Goal: Communication & Community: Answer question/provide support

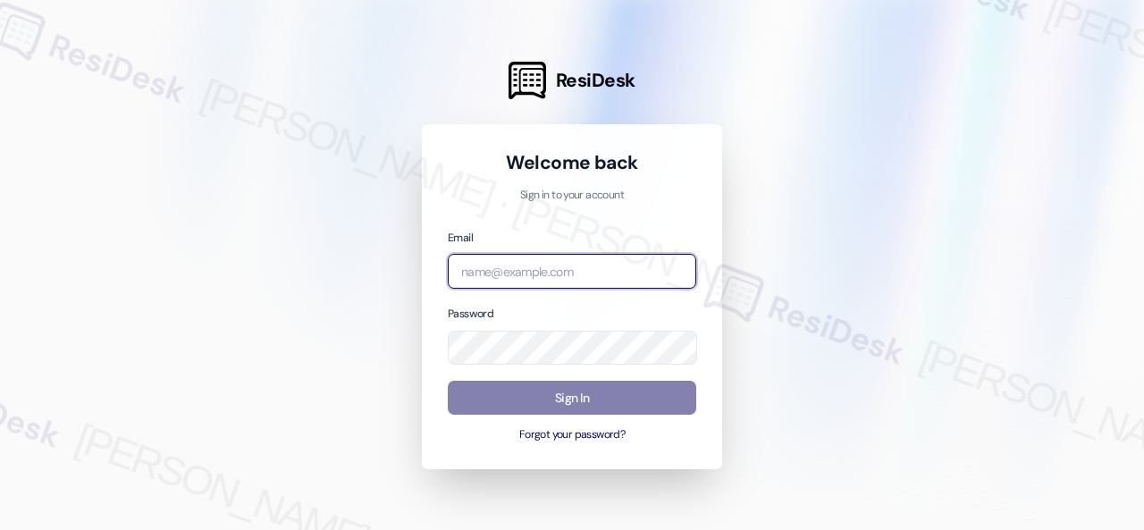
click at [515, 271] on input "email" at bounding box center [572, 271] width 248 height 35
paste input "automated-surveys-baron_properties-[PERSON_NAME].[PERSON_NAME]@baron_[DOMAIN_NA…"
type input "automated-surveys-baron_properties-[PERSON_NAME].[PERSON_NAME]@baron_[DOMAIN_NA…"
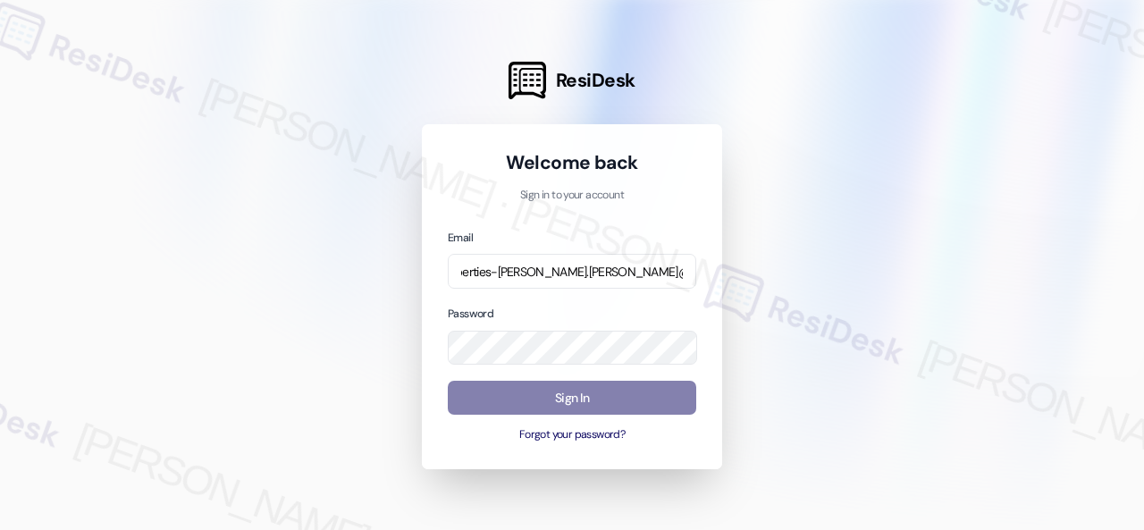
scroll to position [0, 0]
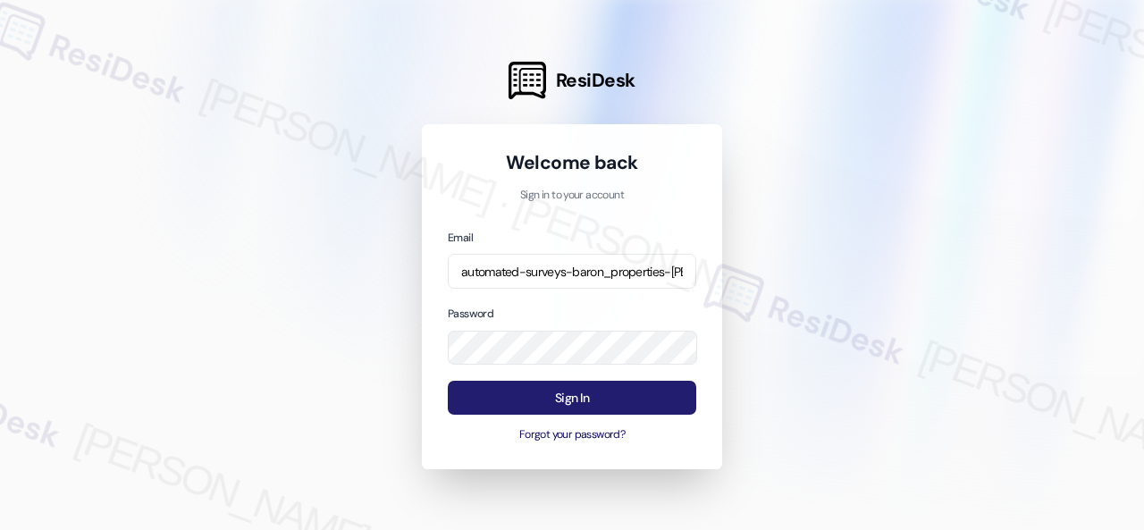
click at [559, 401] on button "Sign In" at bounding box center [572, 398] width 248 height 35
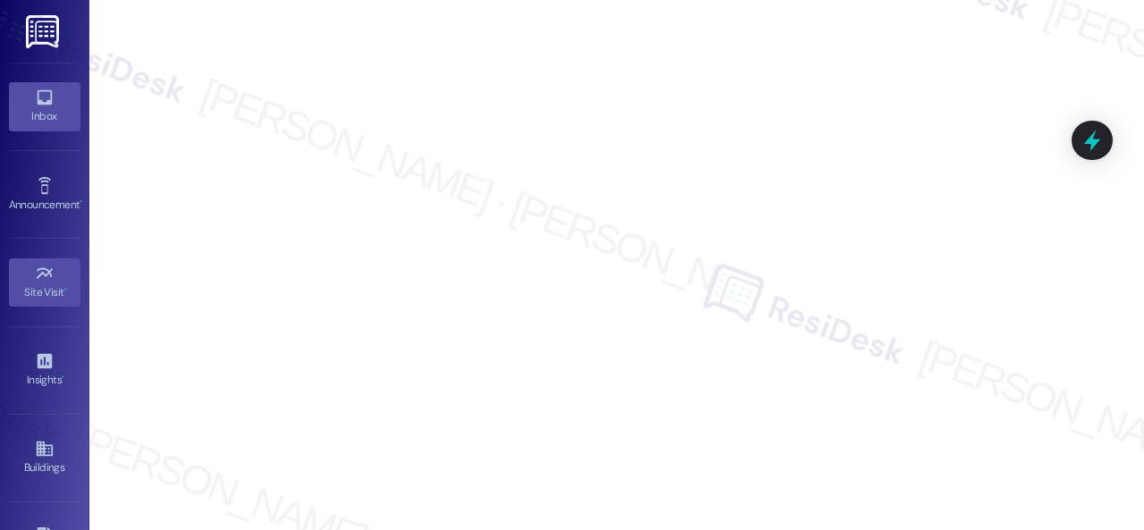
click at [34, 112] on div "Inbox" at bounding box center [44, 116] width 89 height 18
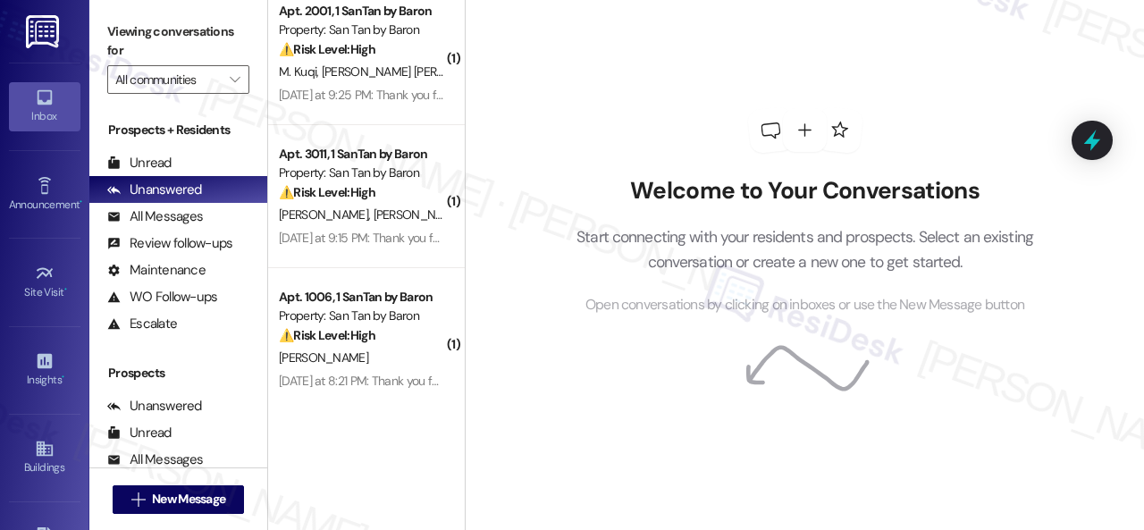
scroll to position [454, 0]
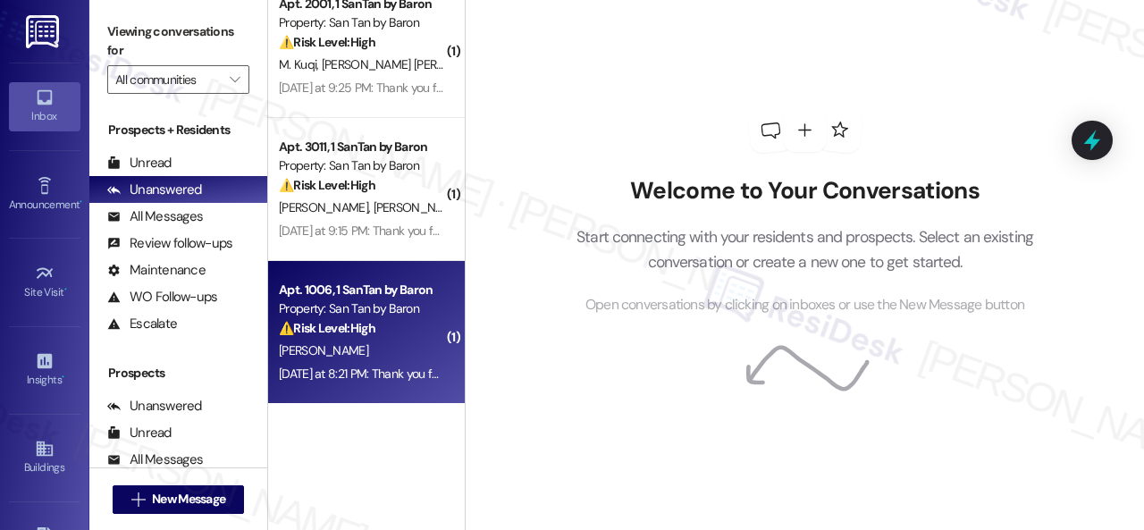
click at [397, 354] on div "[PERSON_NAME]" at bounding box center [361, 351] width 169 height 22
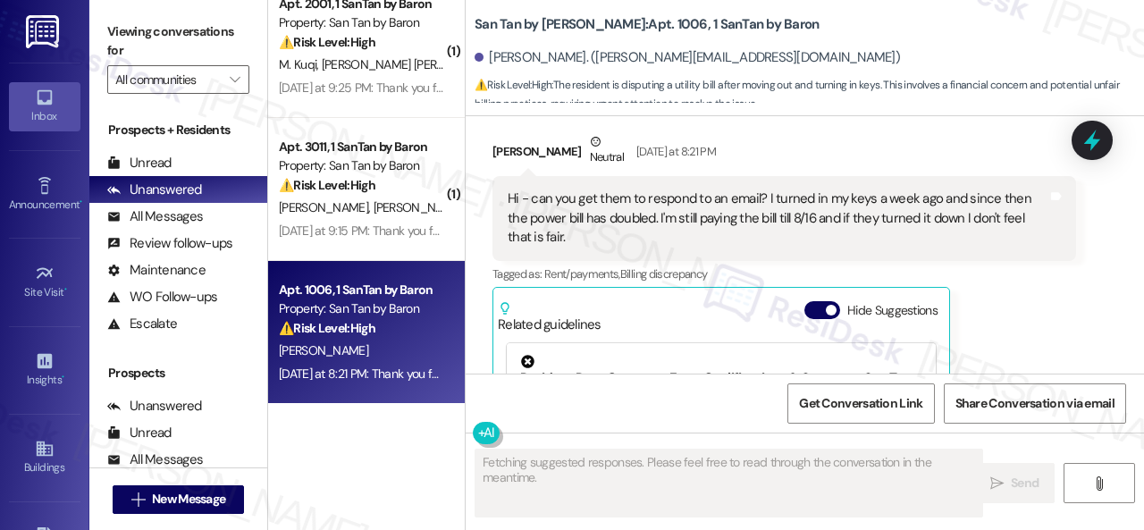
scroll to position [293, 0]
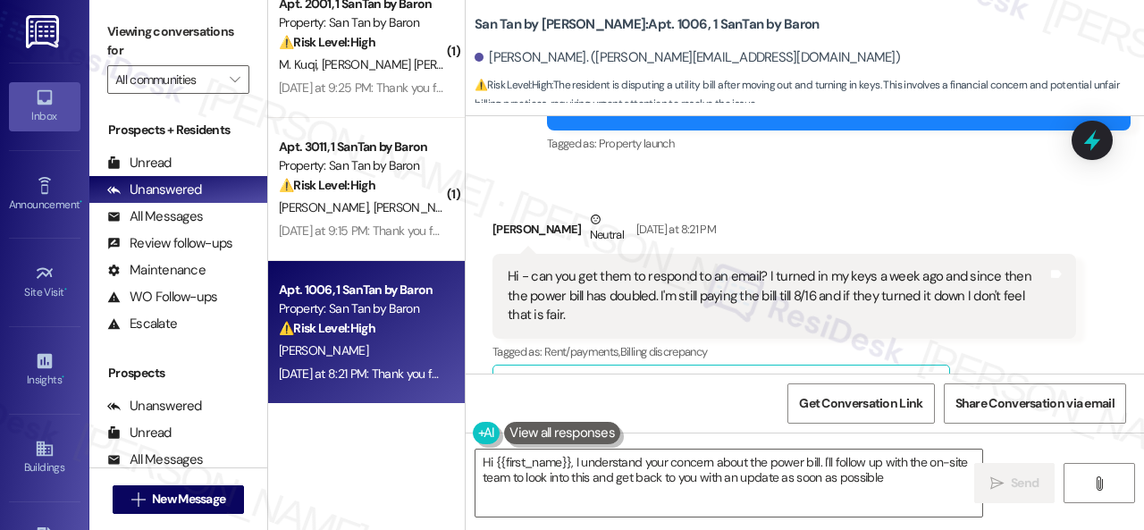
type textarea "Hi {{first_name}}, I understand your concern about the power bill. I'll follow …"
click at [906, 483] on textarea "Hi {{first_name}}, I understand your concern about the power bill. I'll follow …" at bounding box center [728, 482] width 507 height 67
click at [999, 488] on span " Send" at bounding box center [1014, 483] width 56 height 19
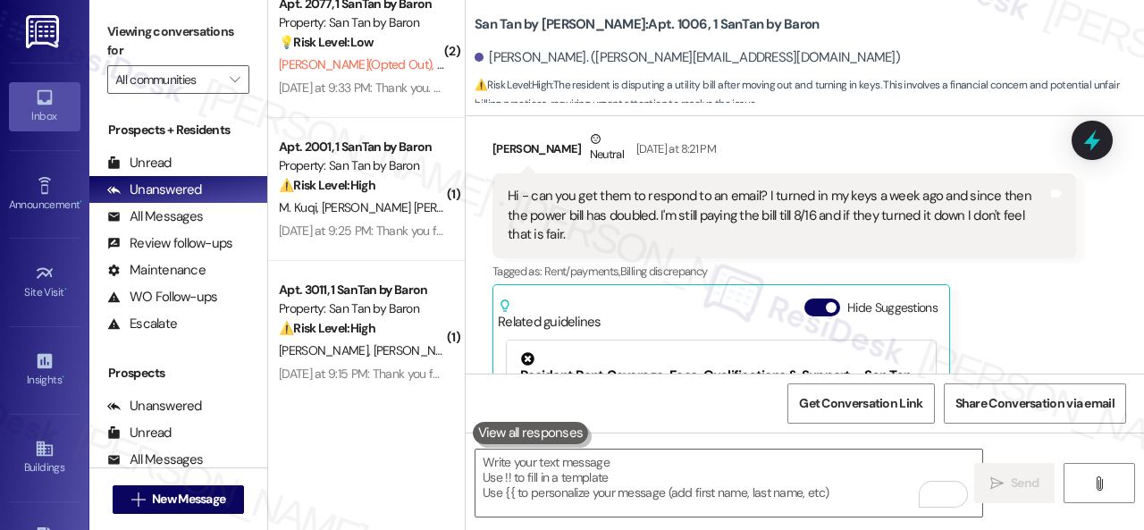
scroll to position [345, 0]
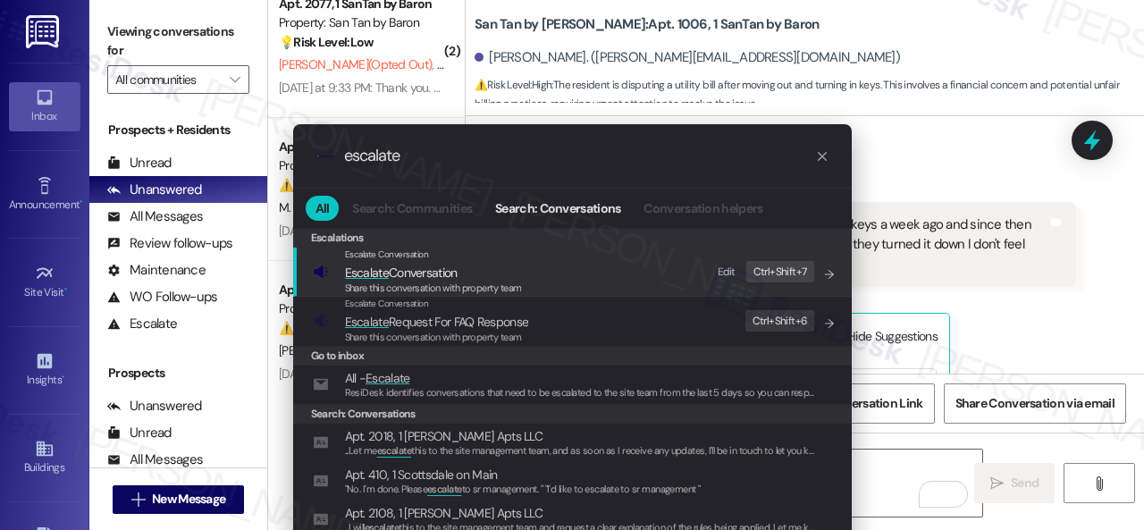
click at [725, 274] on div "Edit" at bounding box center [727, 272] width 18 height 19
drag, startPoint x: 440, startPoint y: 162, endPoint x: 202, endPoint y: 174, distance: 238.0
click at [202, 174] on div ".cls-1{fill:#0a055f;}.cls-2{fill:#0cc4c4;} resideskLogoBlueOrange escalate All …" at bounding box center [572, 265] width 1144 height 530
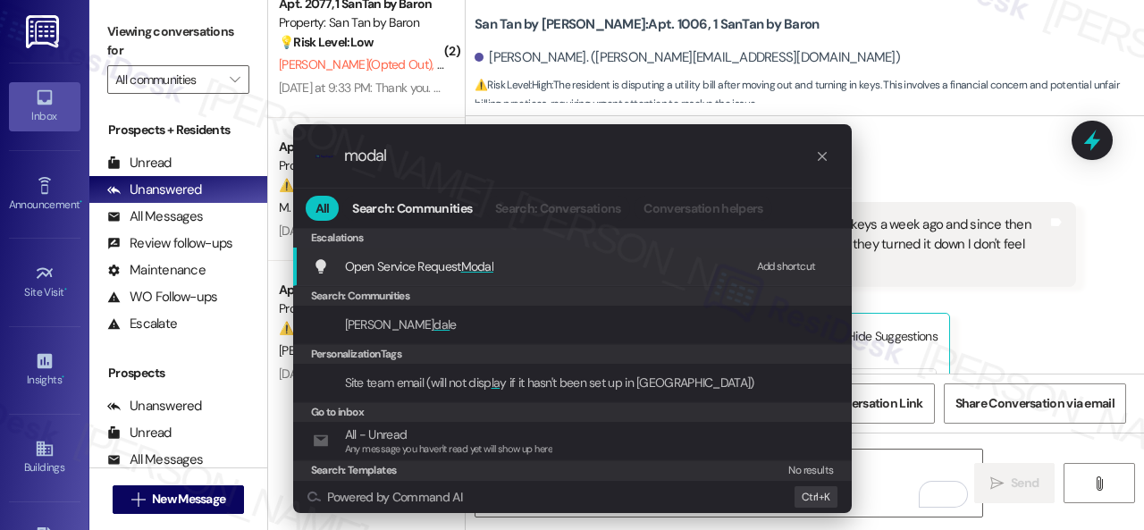
type input "modal"
click at [779, 264] on div "Add shortcut" at bounding box center [786, 266] width 59 height 19
click at [819, 157] on icon "progress bar" at bounding box center [822, 156] width 9 height 9
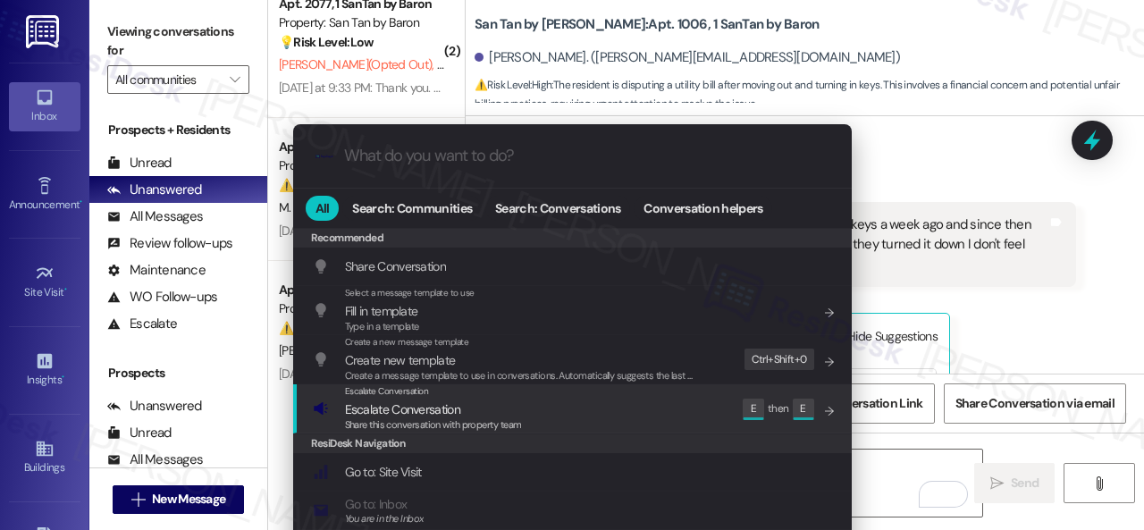
click at [363, 417] on div "Share this conversation with property team" at bounding box center [433, 425] width 177 height 16
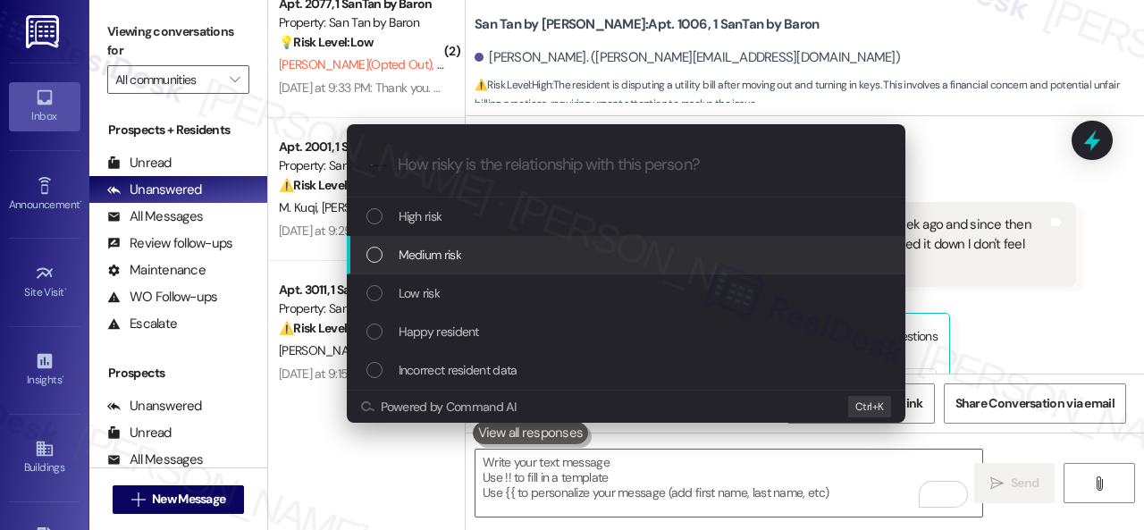
click at [400, 250] on span "Medium risk" at bounding box center [430, 255] width 63 height 20
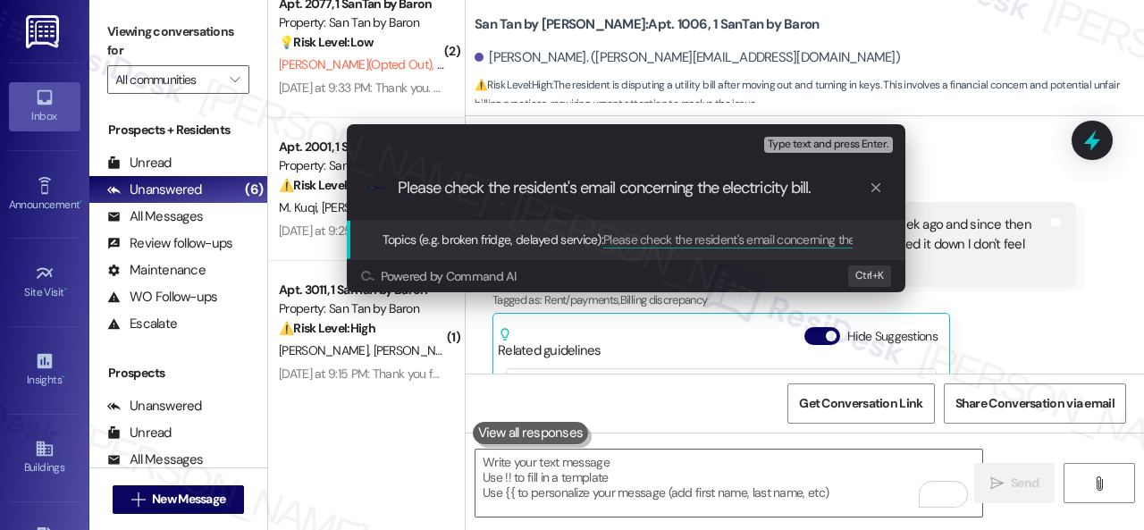
click at [518, 194] on input "Please check the resident's email concerning the electricity bill." at bounding box center [633, 188] width 471 height 19
click at [515, 192] on input "Please check the resident's email concerning the electricity bill." at bounding box center [633, 188] width 471 height 19
type input "Please check the former resident's email concerning the electricity bill."
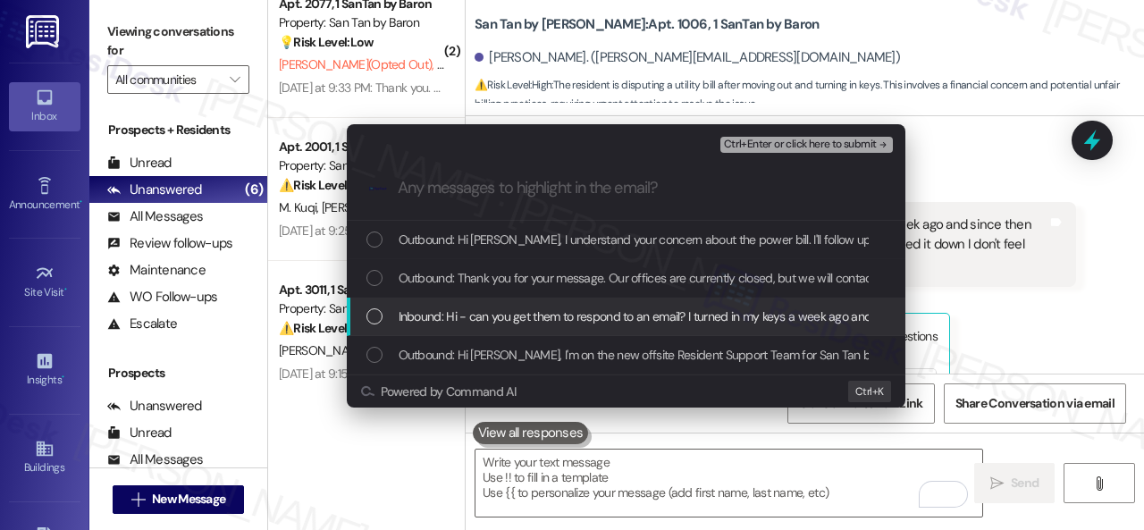
click at [505, 312] on span "Inbound: Hi - can you get them to respond to an email? I turned in my keys a we…" at bounding box center [932, 316] width 1067 height 20
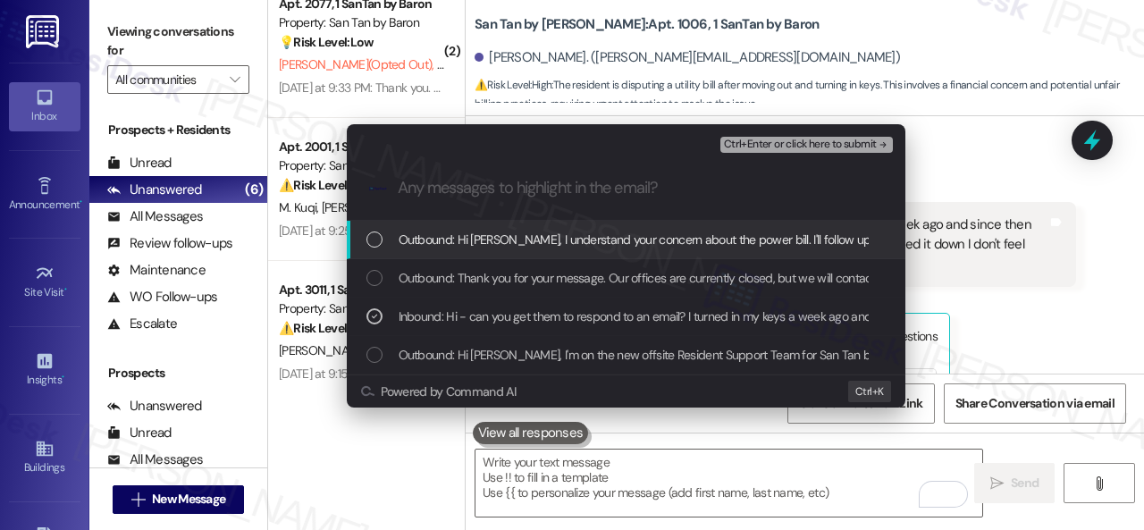
click at [783, 142] on span "Ctrl+Enter or click here to submit" at bounding box center [800, 144] width 153 height 13
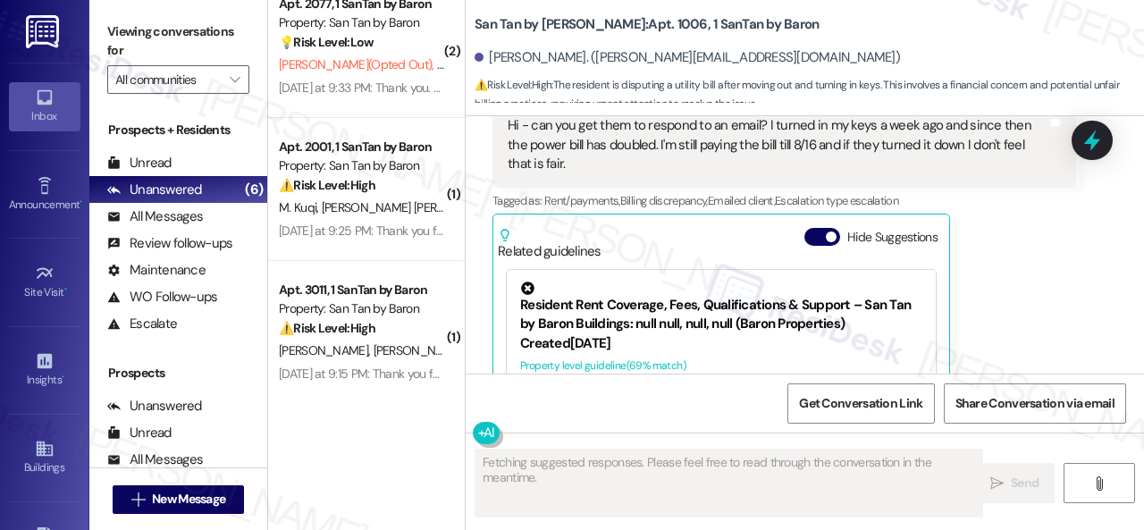
scroll to position [561, 0]
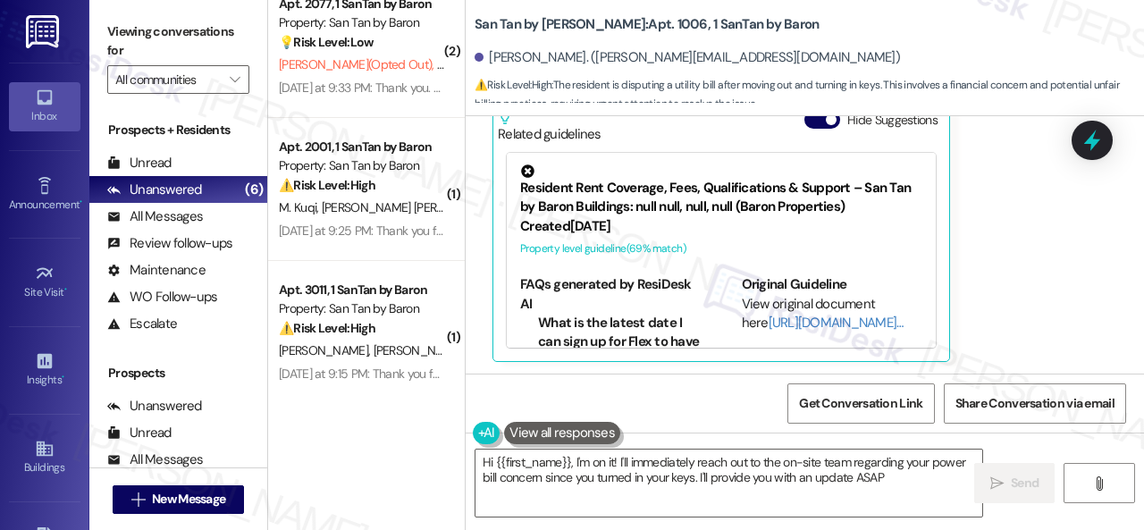
type textarea "Hi {{first_name}}, I'm on it! I'll immediately reach out to the on-site team re…"
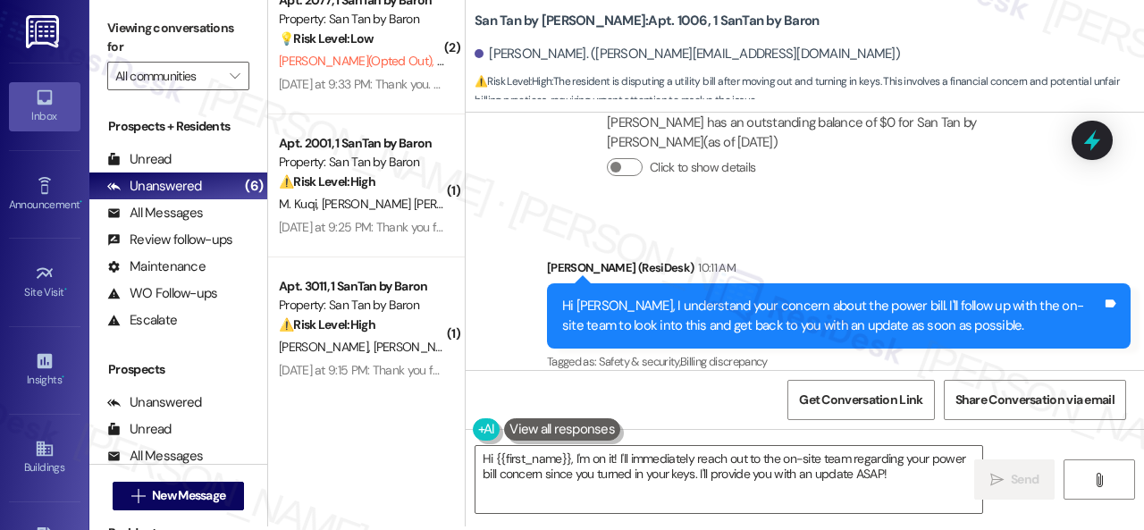
scroll to position [5, 0]
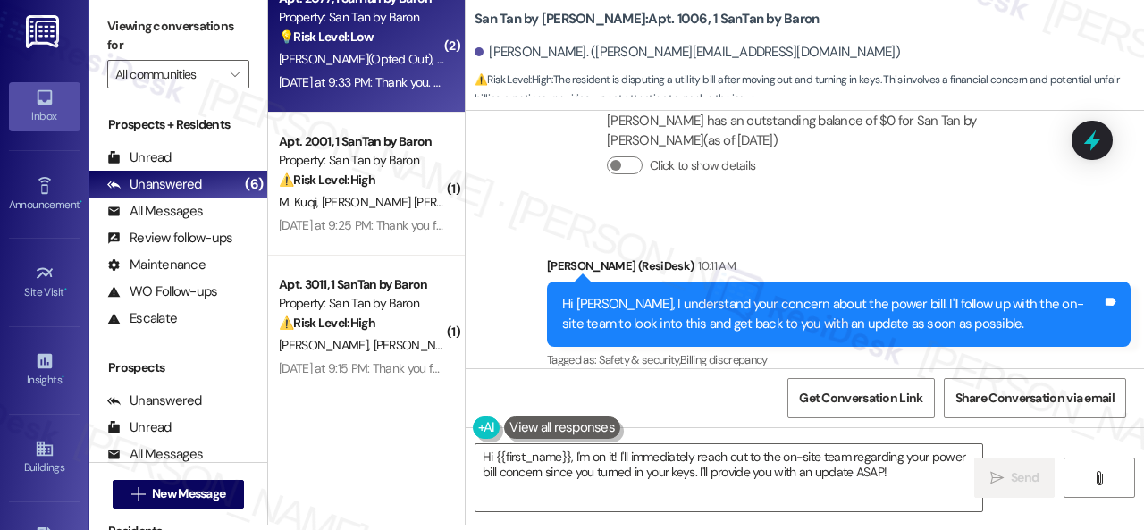
click at [393, 65] on span "[PERSON_NAME] (Opted Out)" at bounding box center [358, 59] width 158 height 16
type textarea "Fetching suggested responses. Please feel free to read through the conversation…"
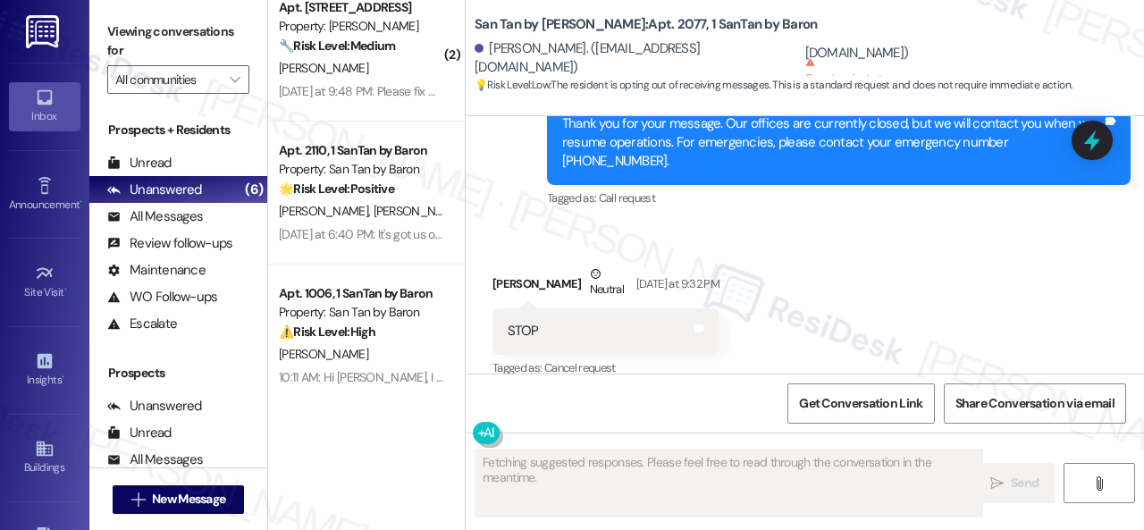
scroll to position [572, 0]
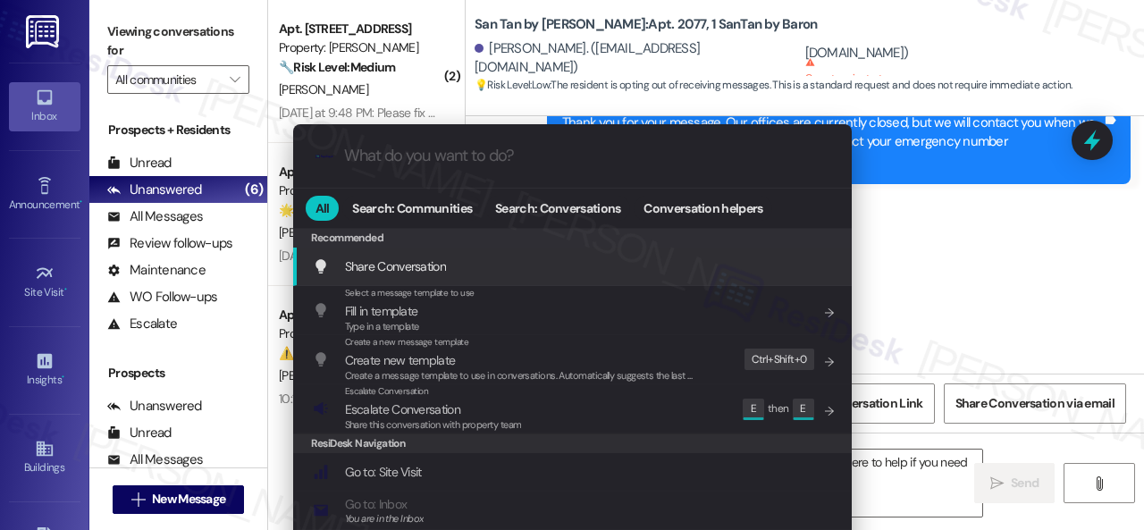
type textarea "Hi {{first_name}}, I understand you've opted out of text messages. I'm here to …"
type input "a"
type textarea "Hi {{first_name}}, I understand you've opted out of text messages. I'm here to …"
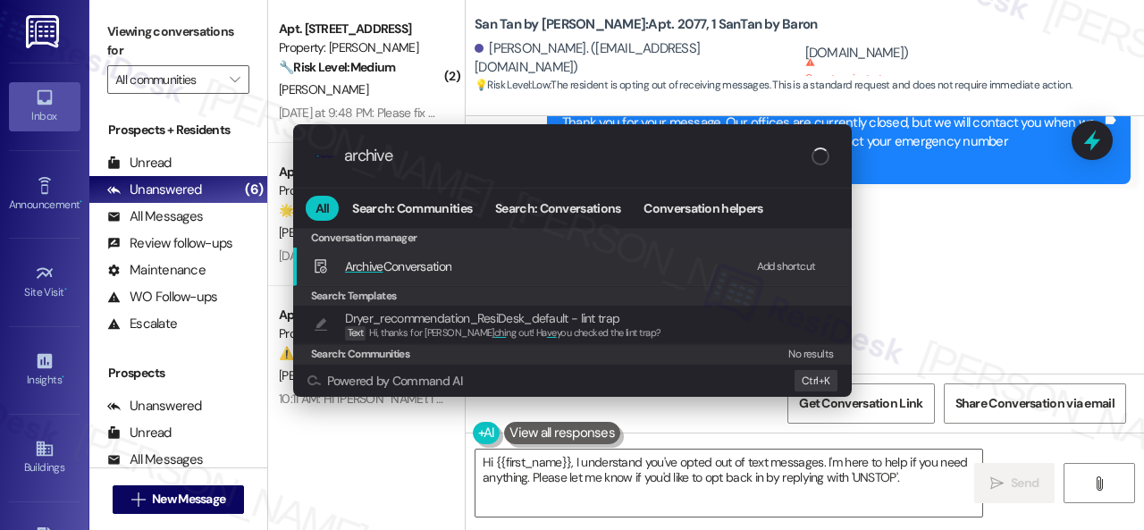
type input "archive"
click at [761, 269] on div "Add shortcut" at bounding box center [786, 266] width 59 height 19
click at [406, 265] on span "Archive Conversation" at bounding box center [398, 266] width 107 height 16
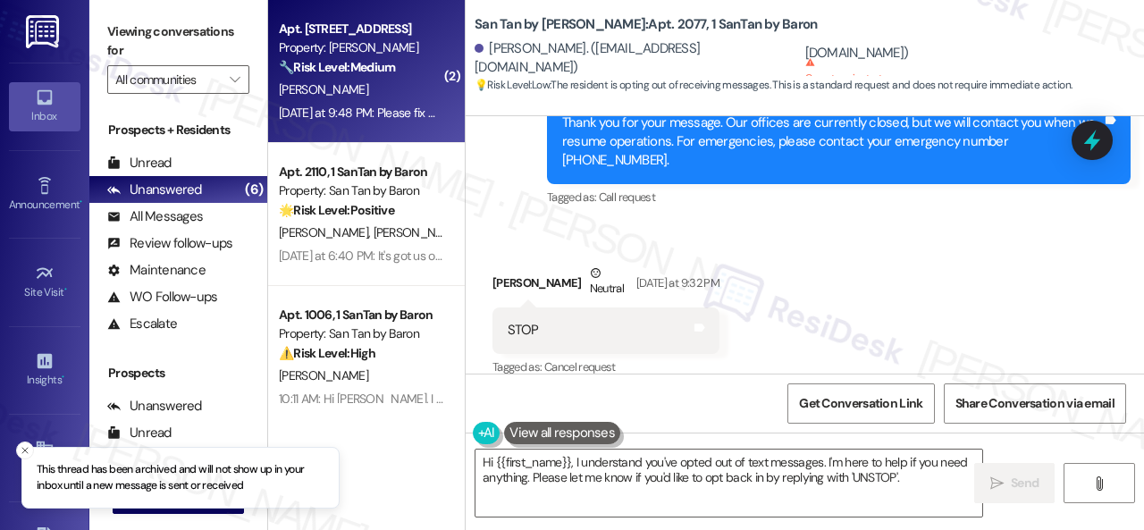
click at [386, 88] on div "[PERSON_NAME]" at bounding box center [361, 90] width 169 height 22
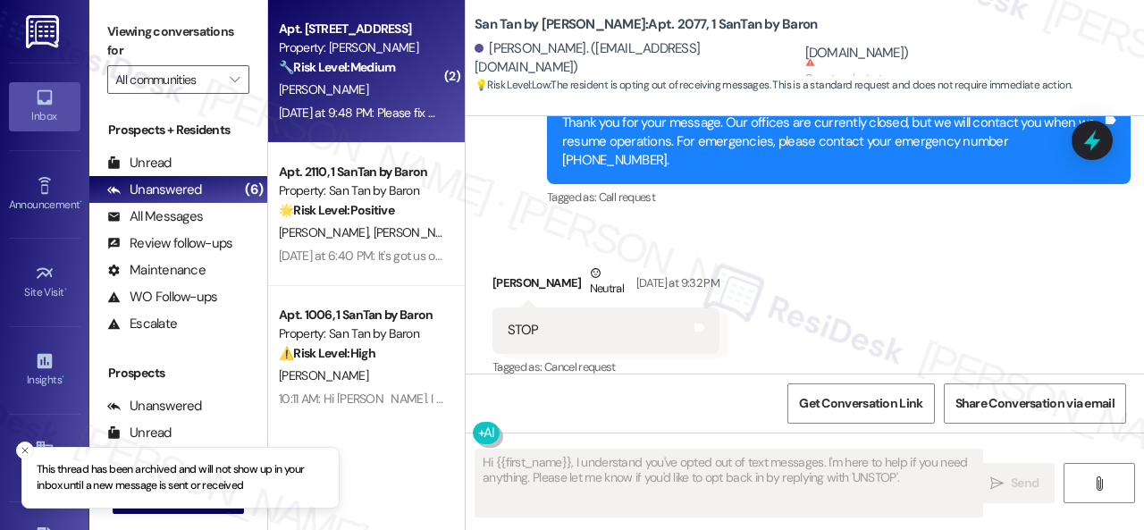
type textarea "Fetching suggested responses. Please feel free to read through the conversation…"
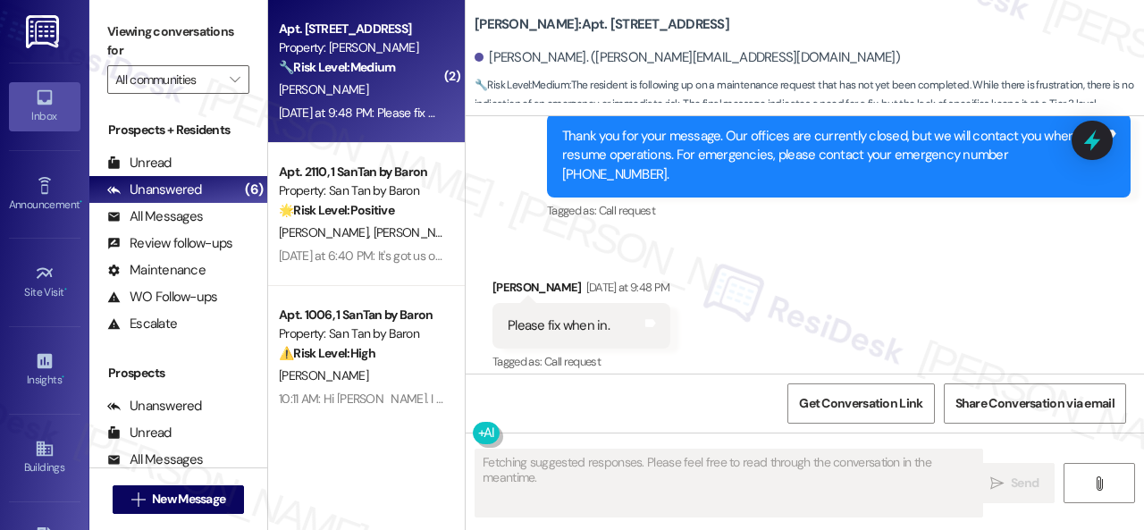
scroll to position [3118, 0]
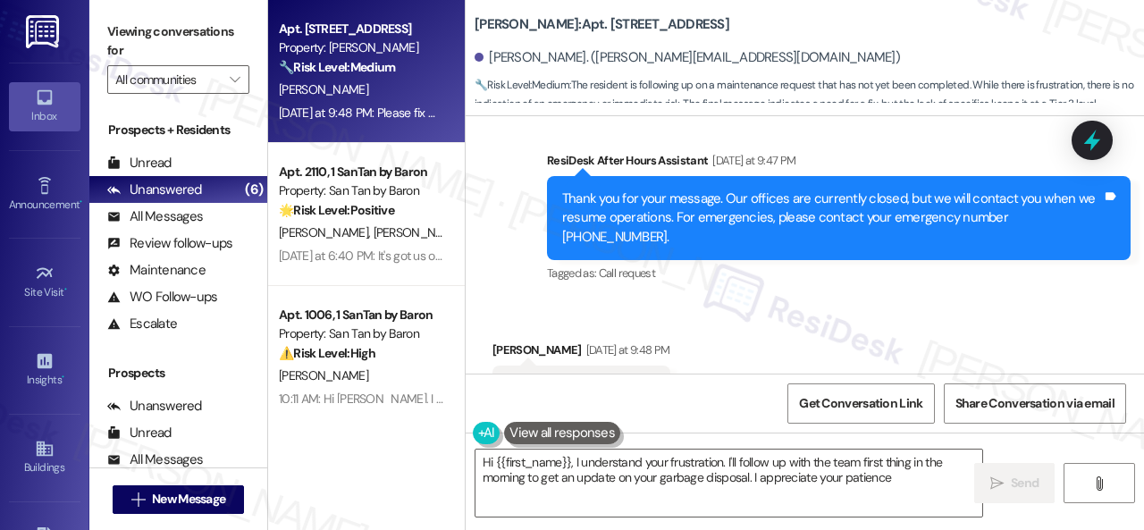
type textarea "Hi {{first_name}}, I understand your frustration. I'll follow up with the team …"
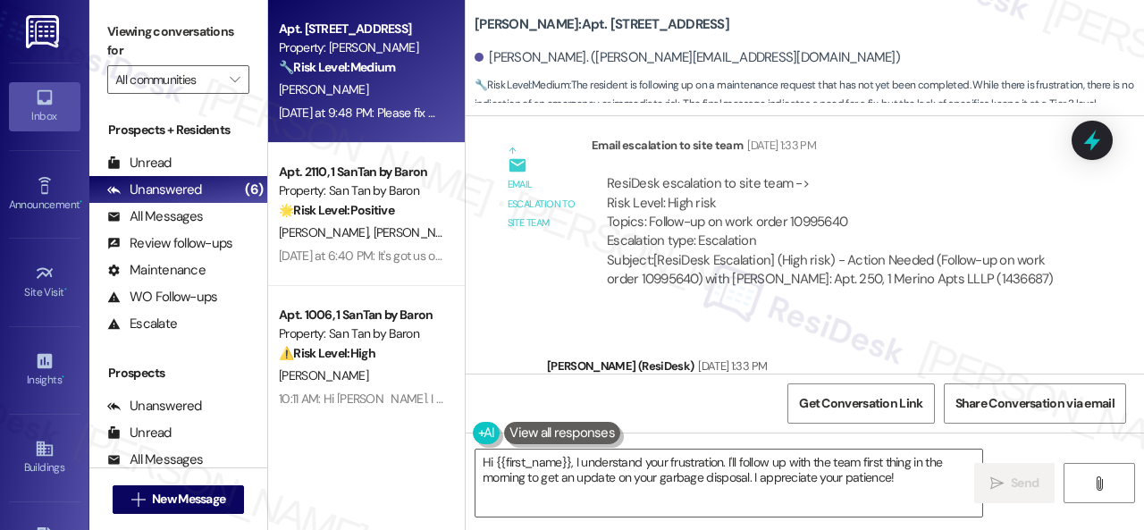
scroll to position [1957, 0]
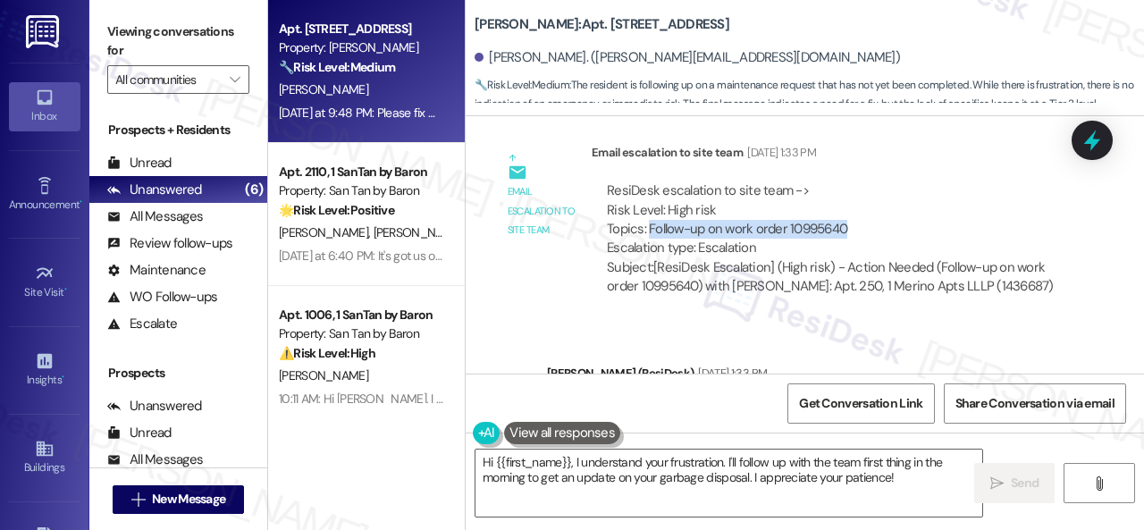
drag, startPoint x: 649, startPoint y: 253, endPoint x: 852, endPoint y: 255, distance: 202.8
click at [852, 255] on div "ResiDesk escalation to site team -> Risk Level: High risk Topics: Follow-up on …" at bounding box center [834, 219] width 454 height 77
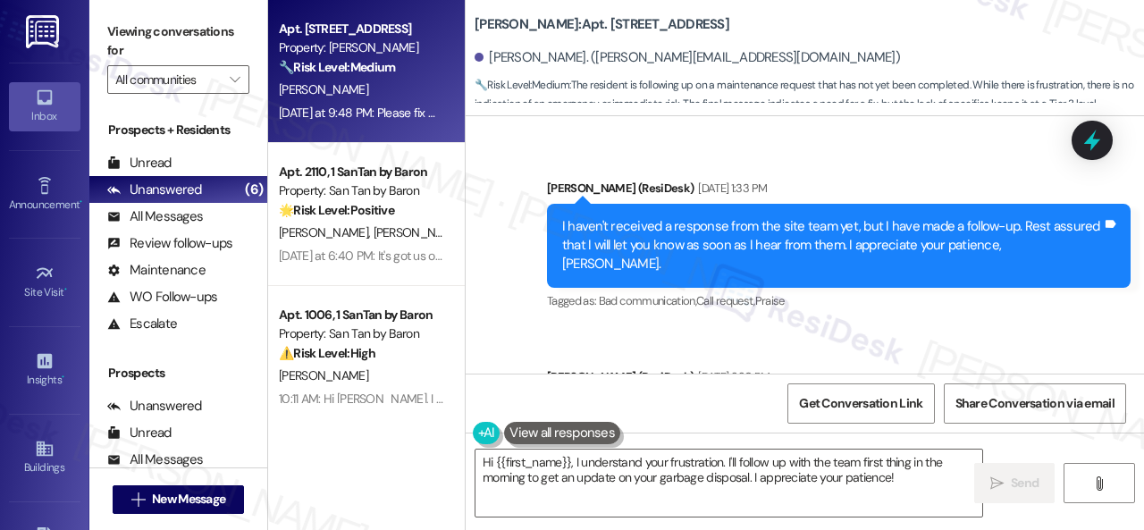
scroll to position [2046, 0]
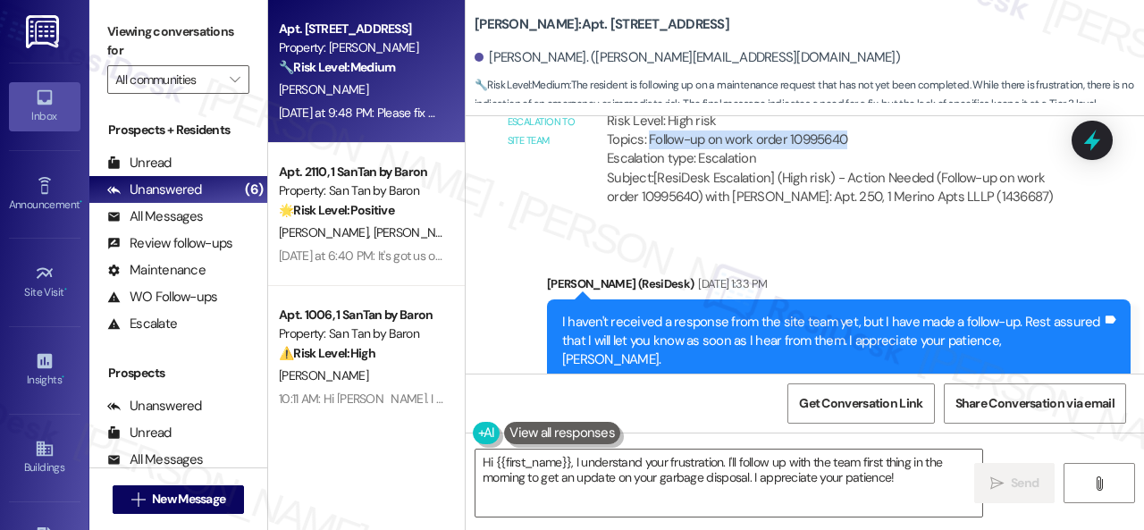
copy div "Follow-up on work order 10995640"
click at [894, 233] on div "Email escalation to site team Email escalation to site team [DATE] 1:33 PM Resi…" at bounding box center [784, 136] width 610 height 193
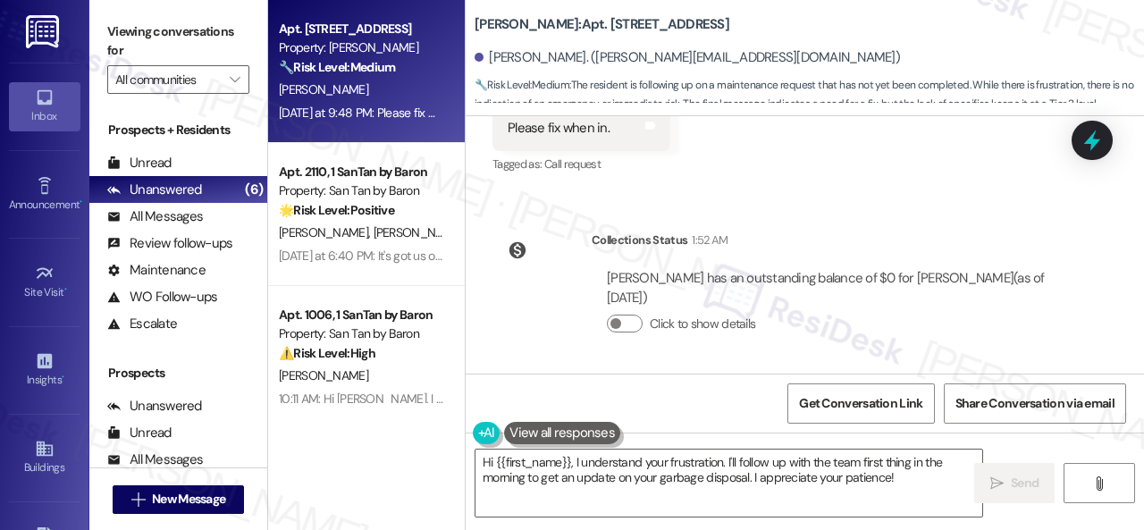
scroll to position [3303, 0]
click at [768, 197] on div "WO Lease started [DATE] 8:00 PM Show details Survey, sent via SMS Residesk Auto…" at bounding box center [805, 244] width 678 height 257
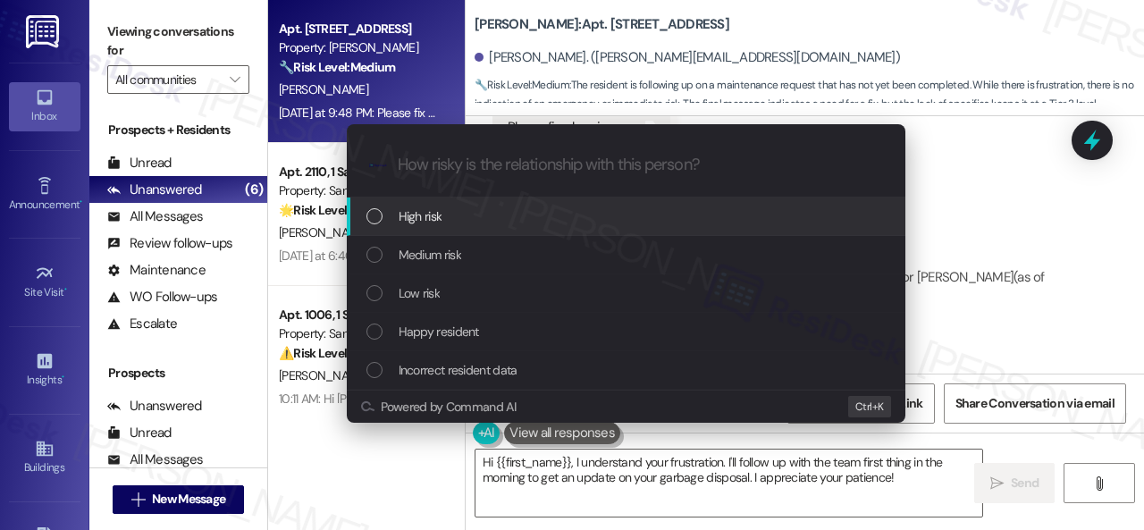
click at [418, 224] on span "High risk" at bounding box center [421, 216] width 44 height 20
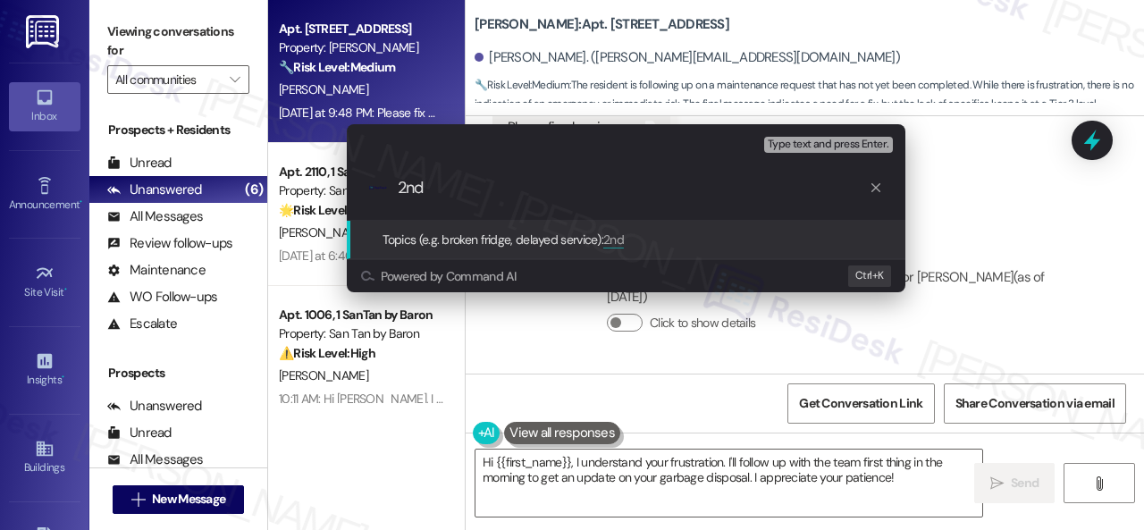
paste input "Follow-up on work order 10995640"
type input "2nd Follow-up on work order 10995640"
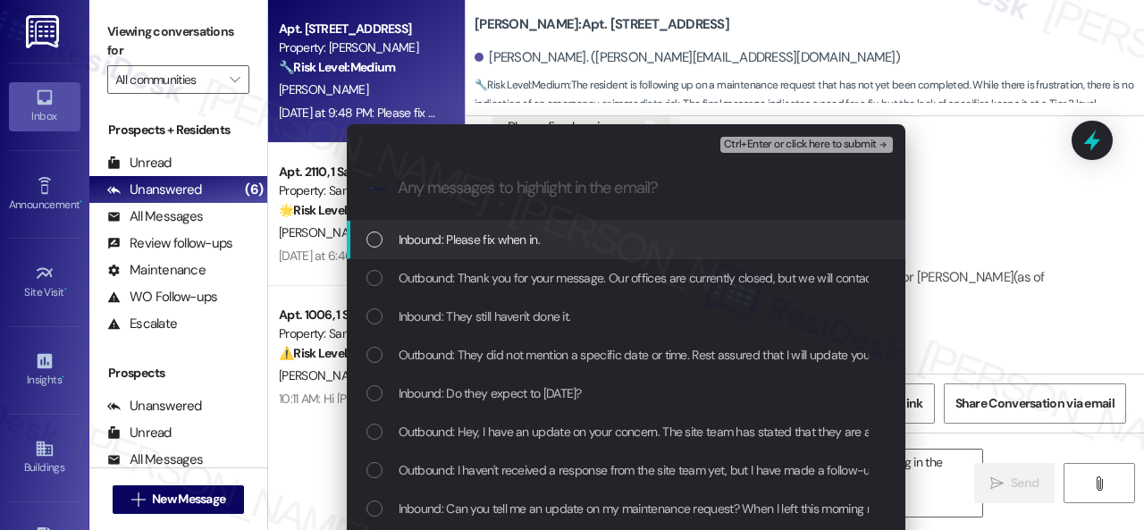
click at [479, 240] on span "Inbound: Please fix when in." at bounding box center [469, 240] width 141 height 20
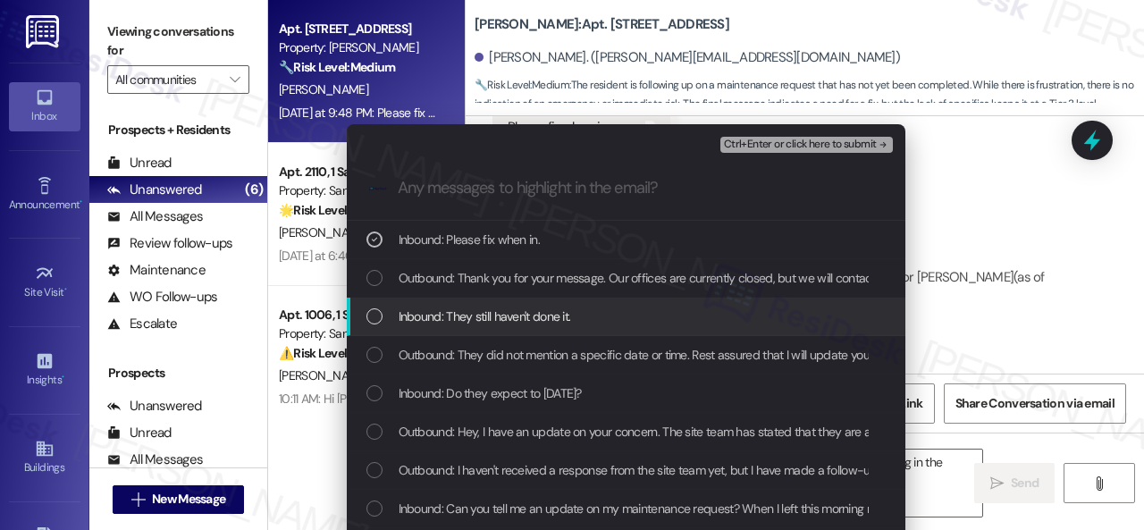
click at [490, 332] on div "Inbound: They still haven't done it." at bounding box center [626, 317] width 558 height 38
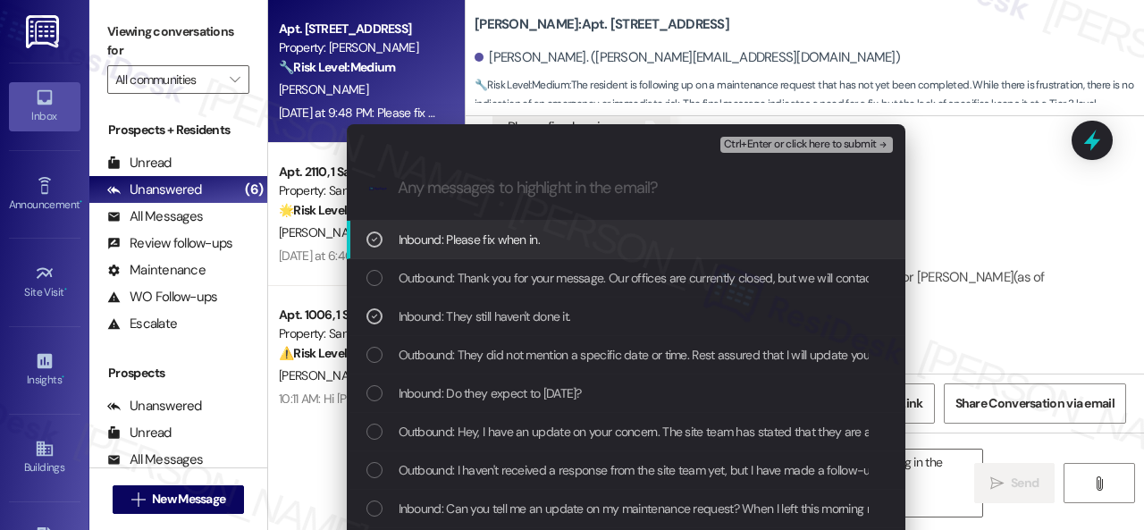
click at [776, 147] on span "Ctrl+Enter or click here to submit" at bounding box center [800, 144] width 153 height 13
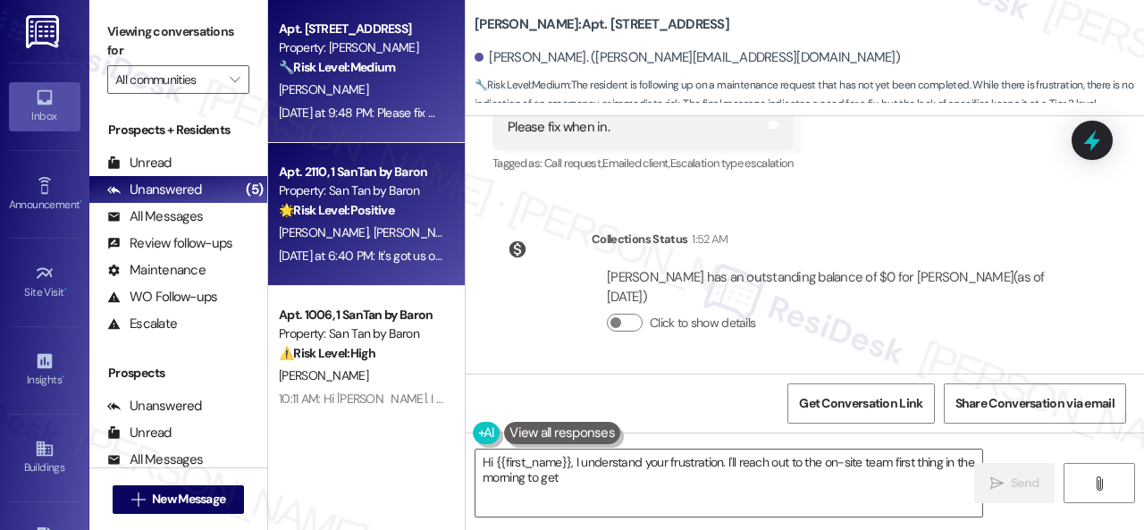
type textarea "Hi {{first_name}}, I understand your frustration. I'll reach out to the on-site…"
click at [372, 242] on div "[PERSON_NAME] [PERSON_NAME]" at bounding box center [361, 233] width 169 height 22
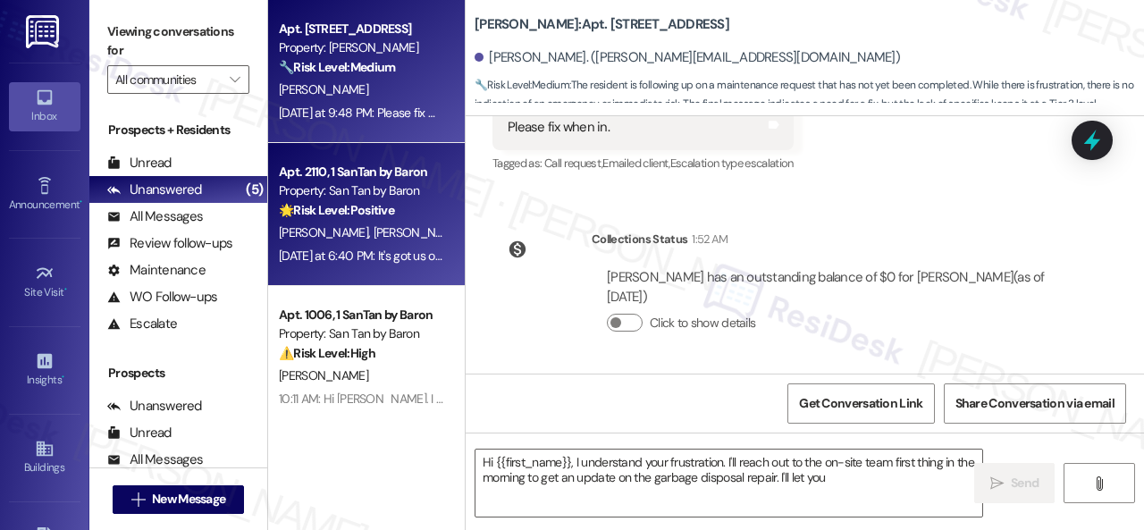
type textarea "Hi {{first_name}}, I understand your frustration. I'll reach out to the on-site…"
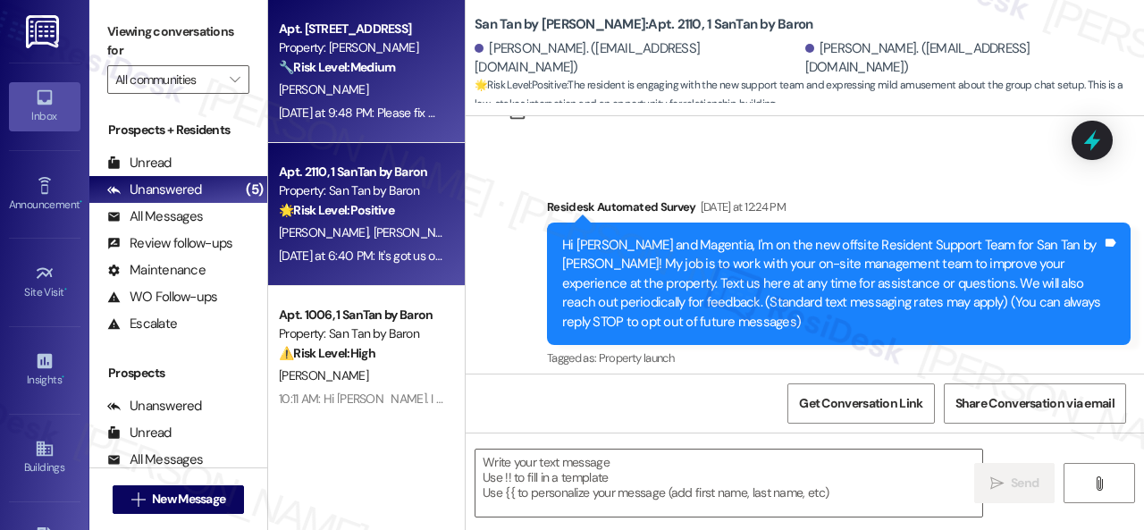
type textarea "Fetching suggested responses. Please feel free to read through the conversation…"
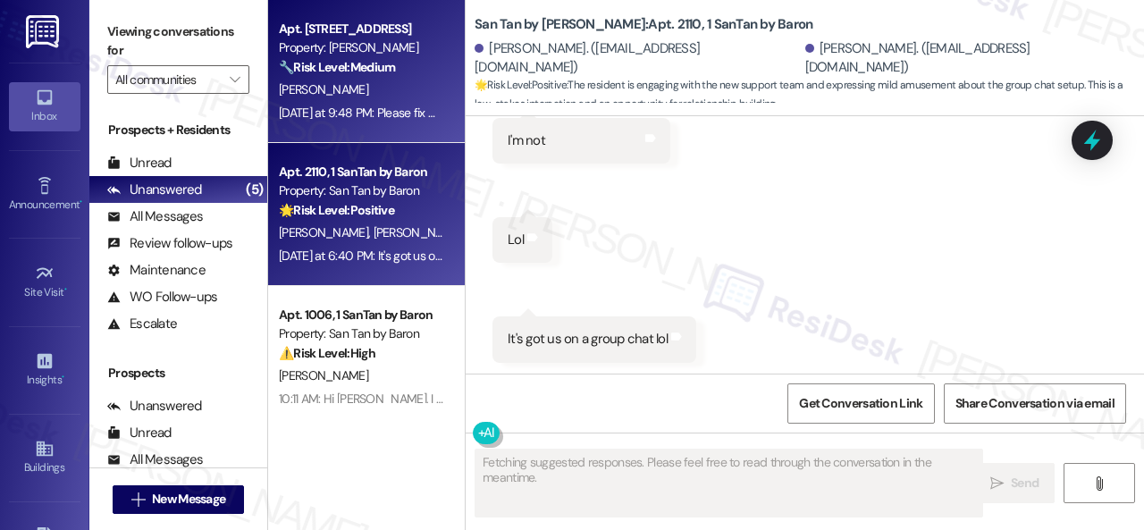
scroll to position [541, 0]
click at [390, 101] on div "[PERSON_NAME]" at bounding box center [361, 90] width 169 height 22
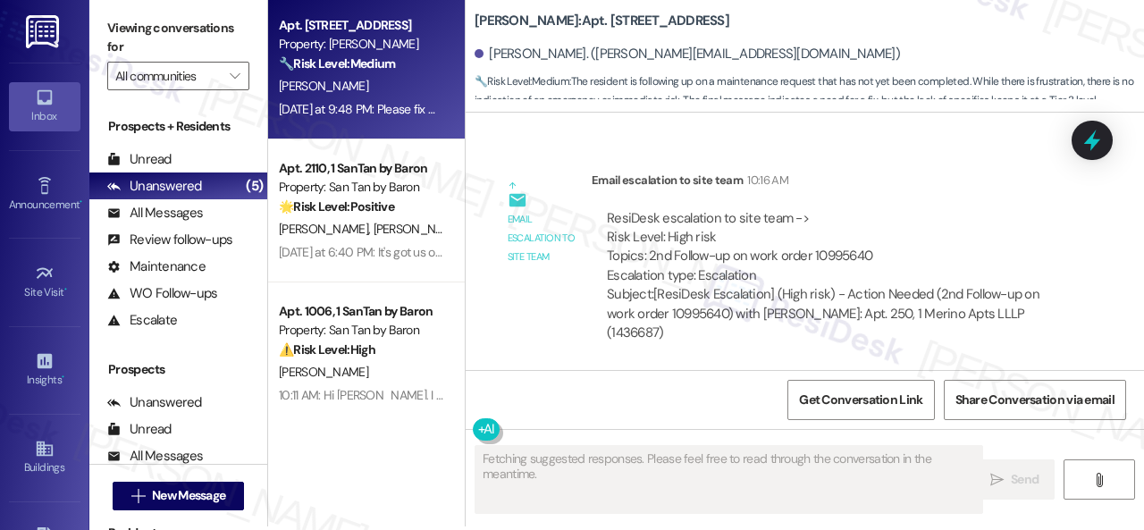
scroll to position [5, 0]
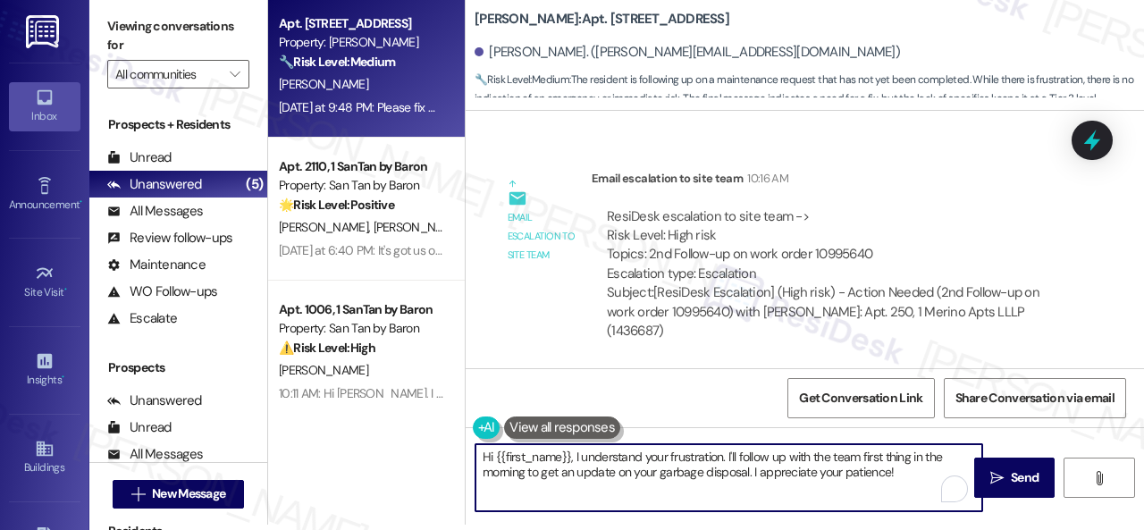
drag, startPoint x: 727, startPoint y: 457, endPoint x: 745, endPoint y: 476, distance: 26.6
click at [745, 476] on textarea "Hi {{first_name}}, I understand your frustration. I'll follow up with the team …" at bounding box center [728, 477] width 507 height 67
click at [676, 478] on textarea "Hi {{first_name}}, I understand your frustration. I have made another follow-up…" at bounding box center [728, 477] width 507 height 67
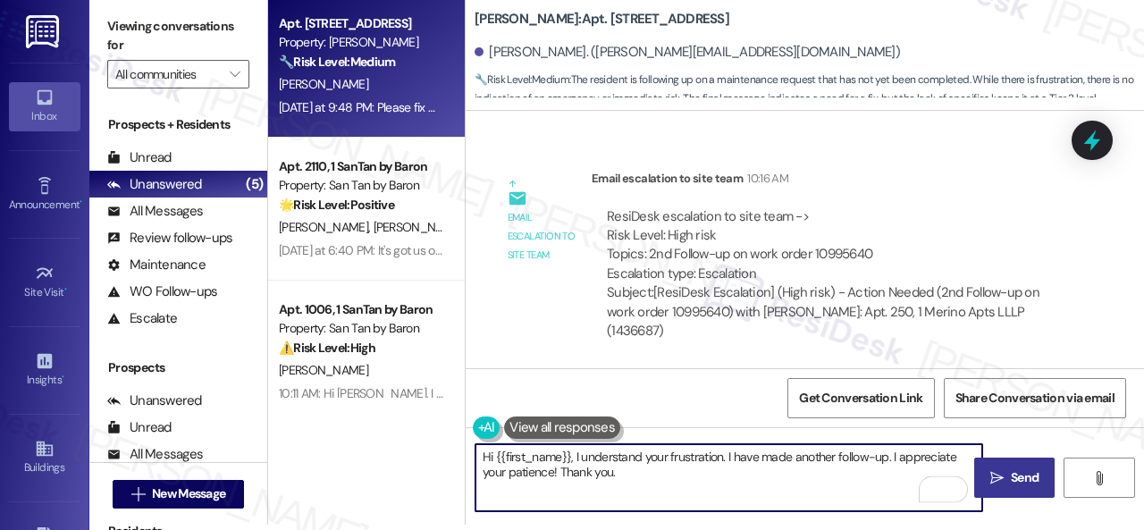
type textarea "Hi {{first_name}}, I understand your frustration. I have made another follow-up…"
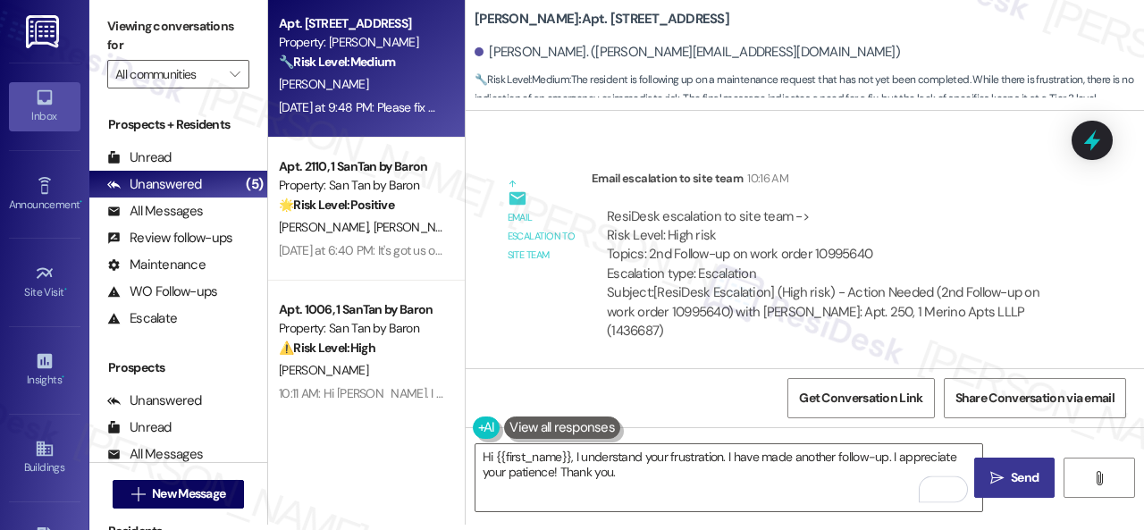
click at [1013, 478] on span "Send" at bounding box center [1025, 477] width 28 height 19
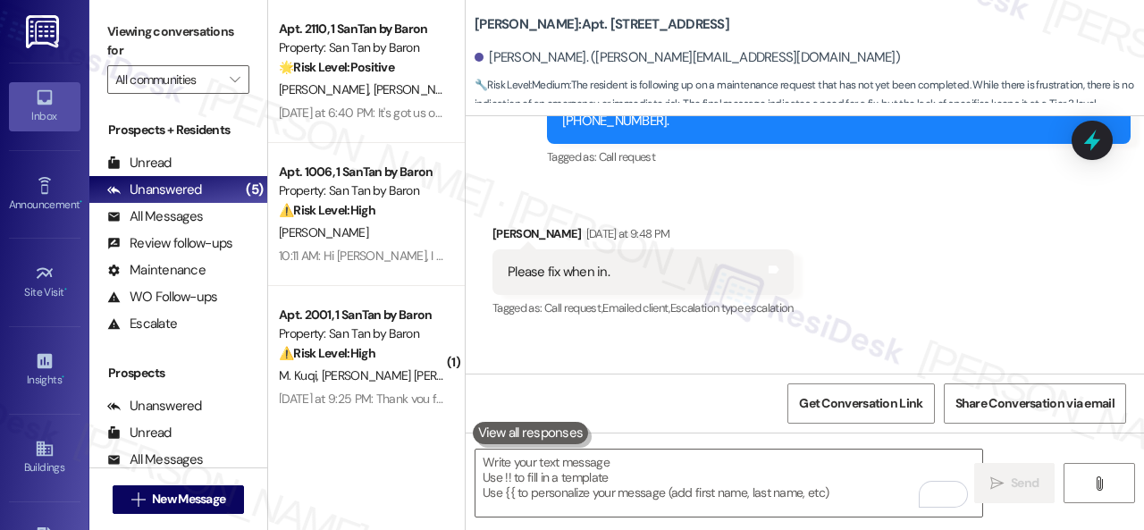
scroll to position [3118, 0]
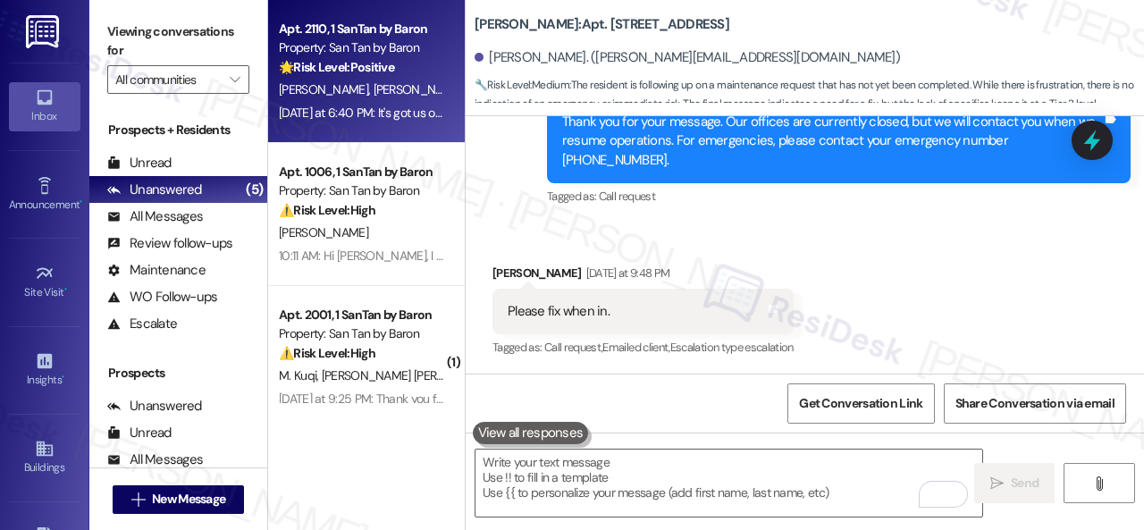
click at [397, 97] on div "[PERSON_NAME] [PERSON_NAME]" at bounding box center [361, 90] width 169 height 22
type textarea "Fetching suggested responses. Please feel free to read through the conversation…"
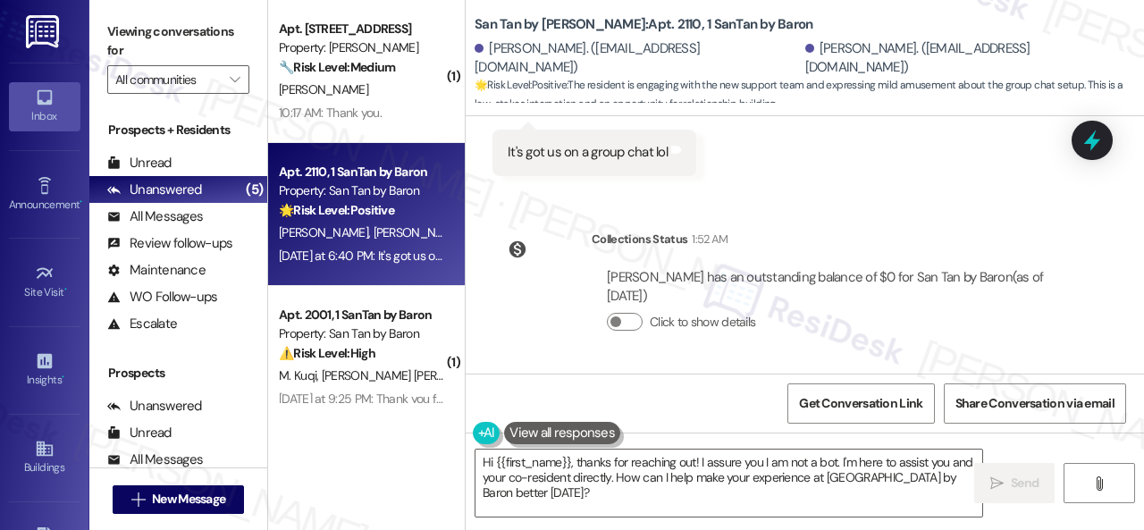
scroll to position [636, 0]
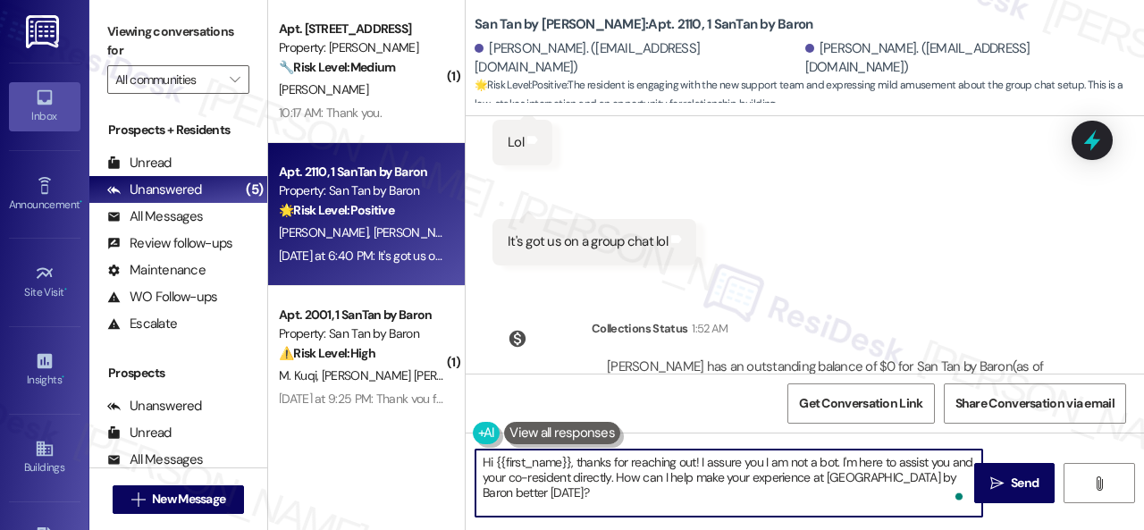
drag, startPoint x: 575, startPoint y: 466, endPoint x: 597, endPoint y: 500, distance: 40.9
click at [597, 500] on textarea "Hi {{first_name}}, thanks for reaching out! I assure you I am not a bot. I'm he…" at bounding box center [728, 482] width 507 height 67
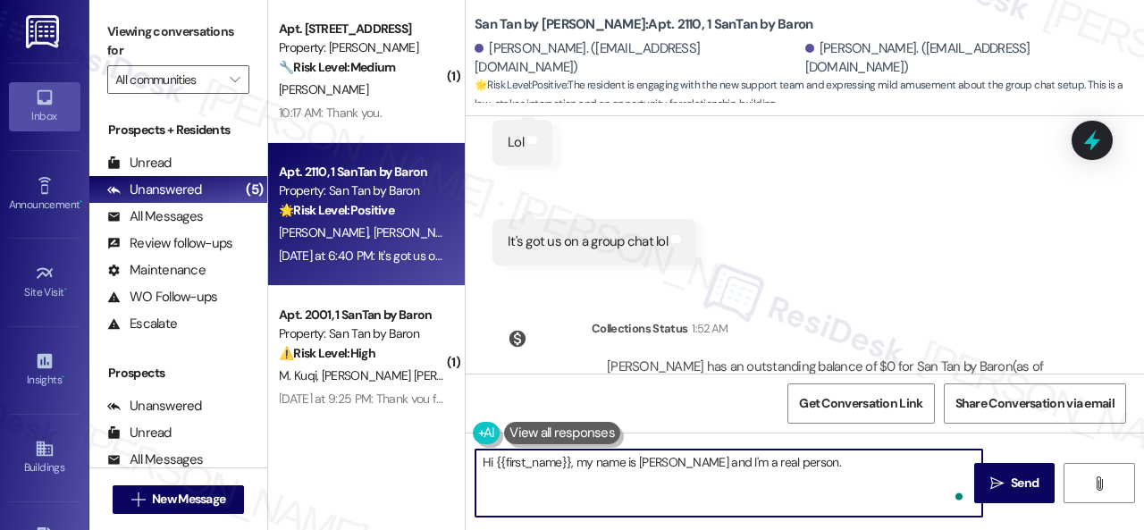
paste textarea "I'm part of {{property}}'s Resident Support Offsite Team, working closely with …"
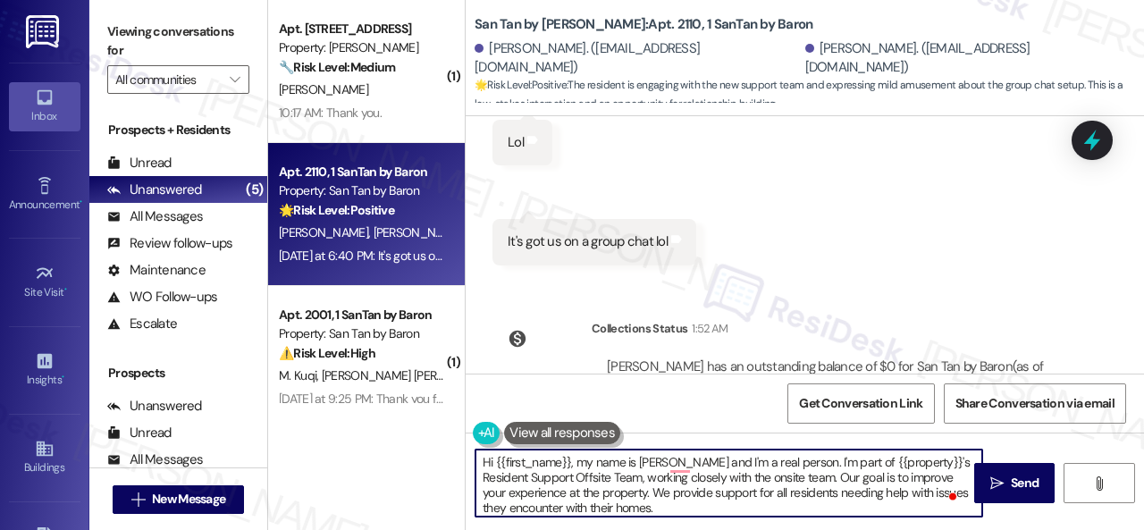
scroll to position [726, 0]
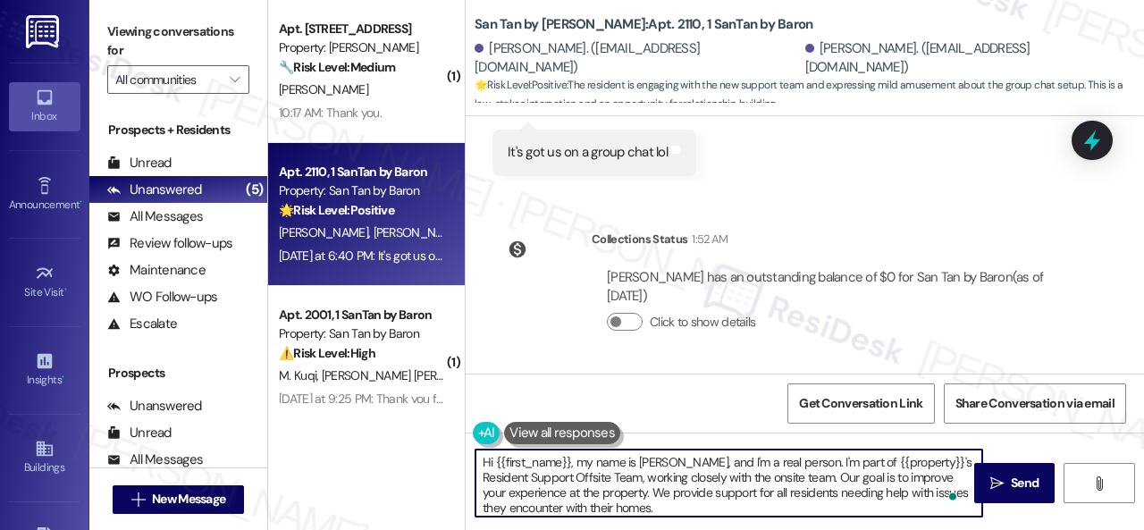
click at [693, 507] on textarea "Hi {{first_name}}, my name is [PERSON_NAME], and I'm a real person. I'm part of…" at bounding box center [728, 482] width 507 height 67
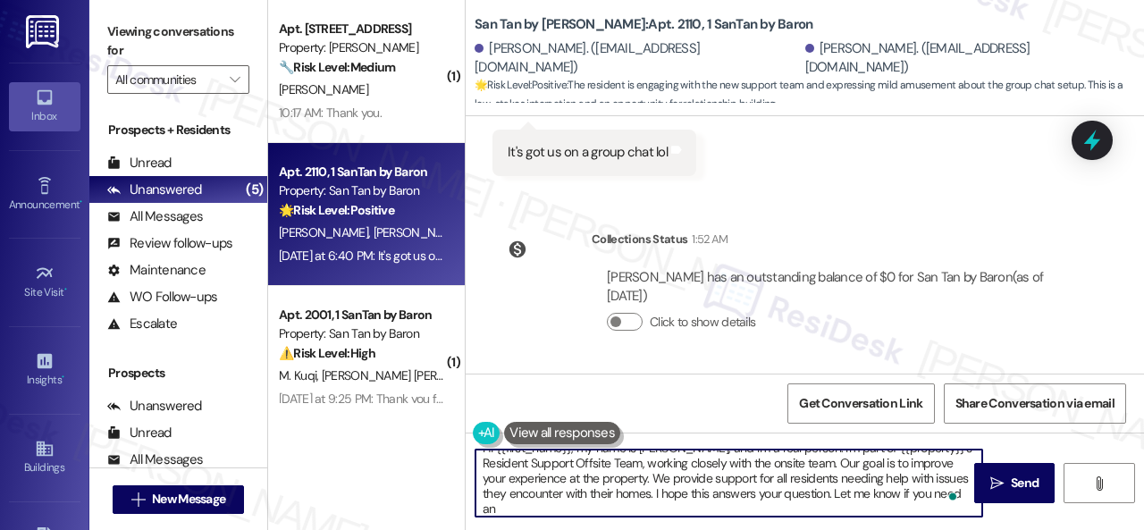
scroll to position [14, 0]
click at [693, 501] on textarea "Hi {{first_name}}, my name is [PERSON_NAME], and I'm a real person. I'm part of…" at bounding box center [728, 482] width 507 height 67
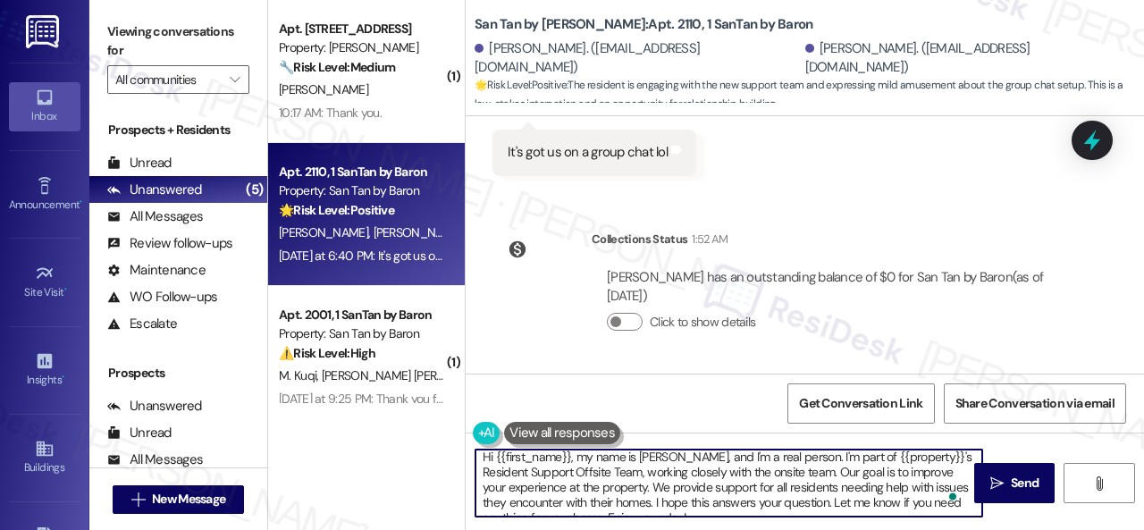
scroll to position [0, 0]
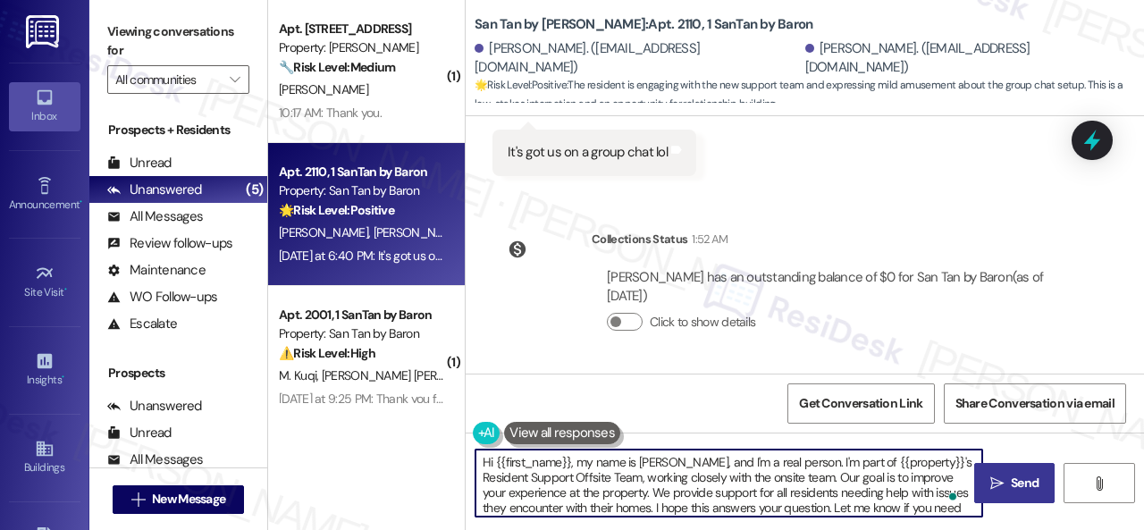
type textarea "Hi {{first_name}}, my name is [PERSON_NAME], and I'm a real person. I'm part of…"
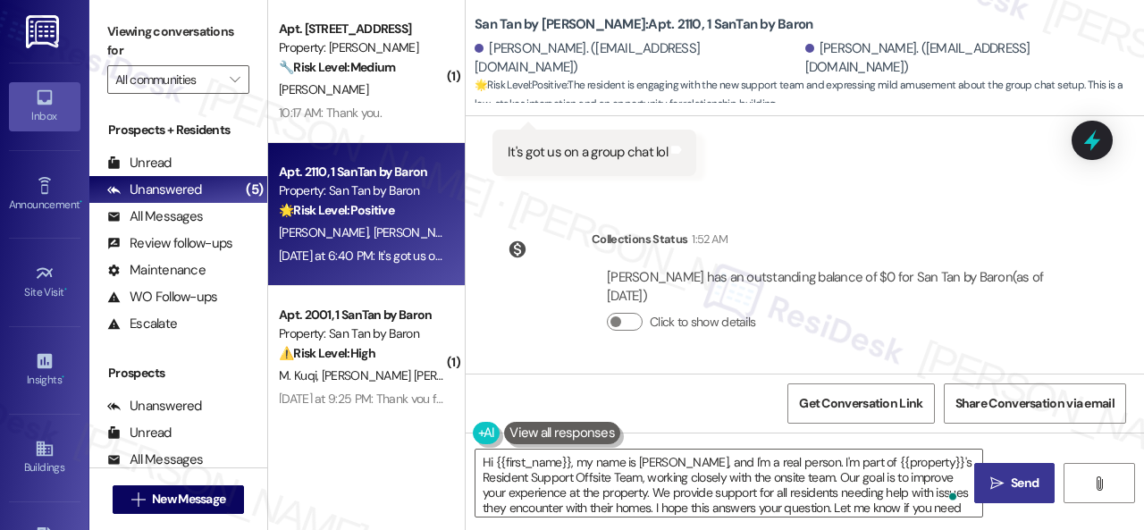
click at [994, 482] on icon "" at bounding box center [996, 483] width 13 height 14
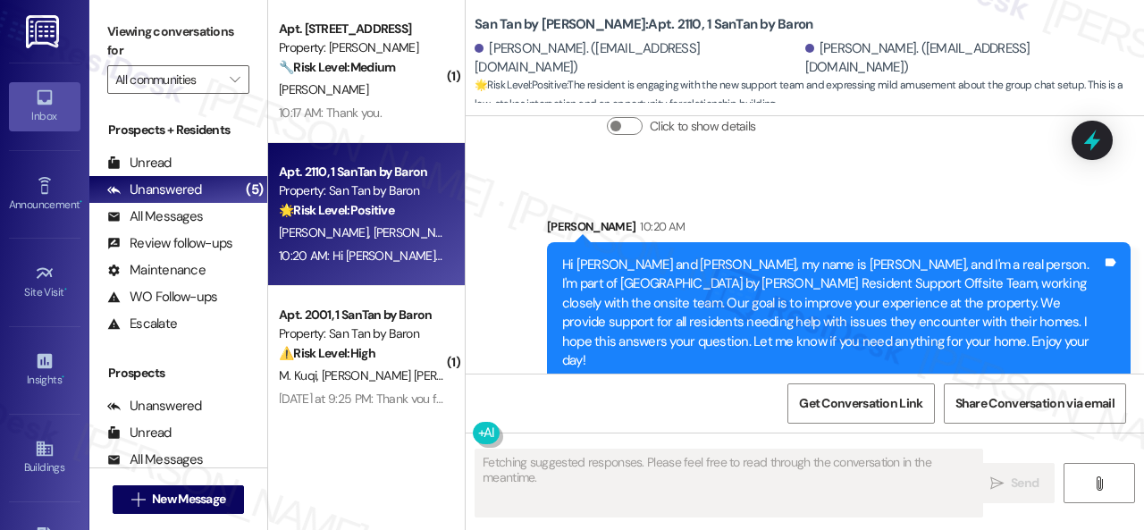
scroll to position [927, 0]
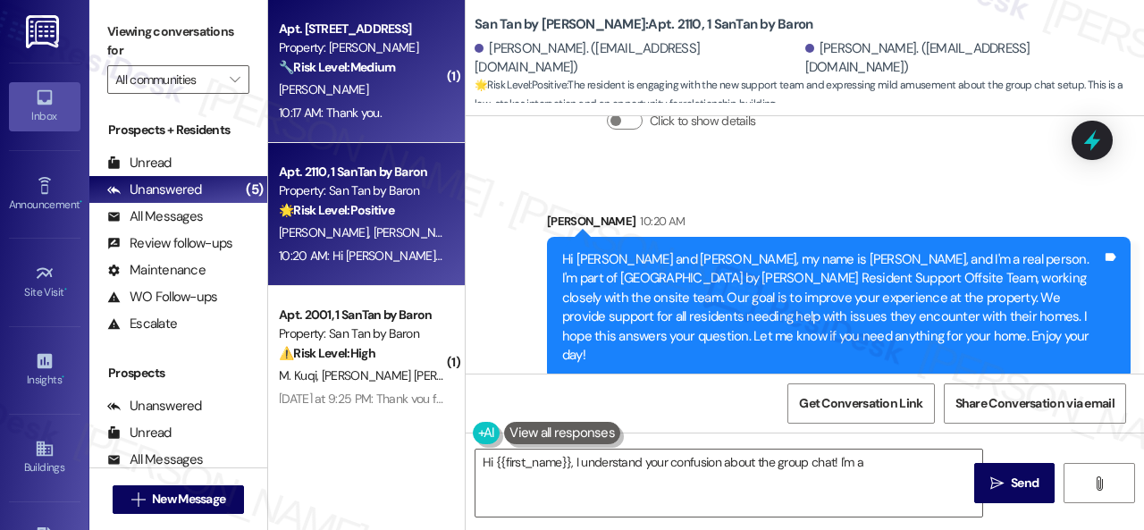
type textarea "Hi {{first_name}}, I understand your confusion about the group chat! I'm a real"
click at [404, 103] on div "10:17 AM: Thank you. 10:17 AM: Thank you." at bounding box center [361, 113] width 169 height 22
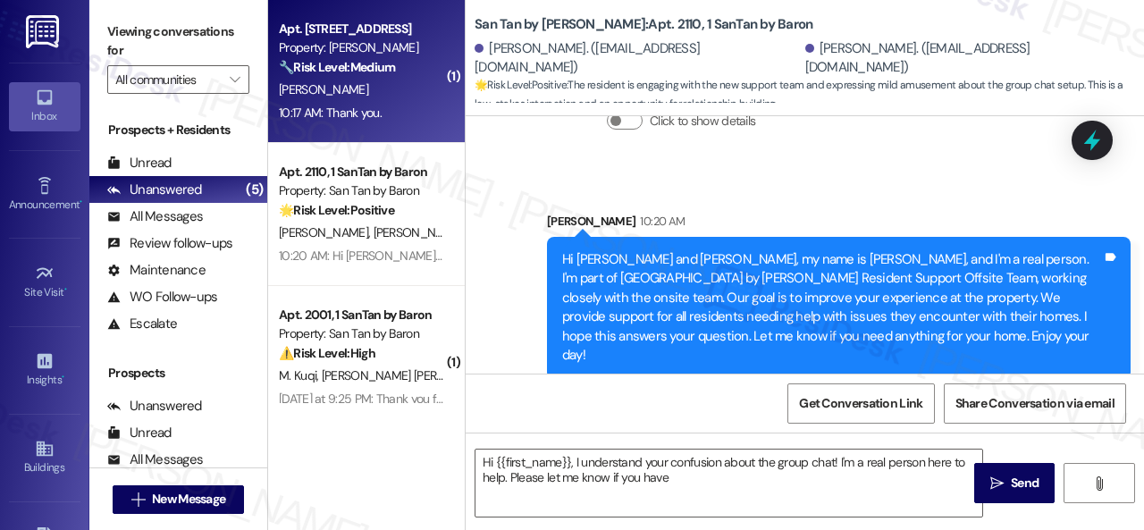
type textarea "Hi {{first_name}}, I understand your confusion about the group chat! I'm a real…"
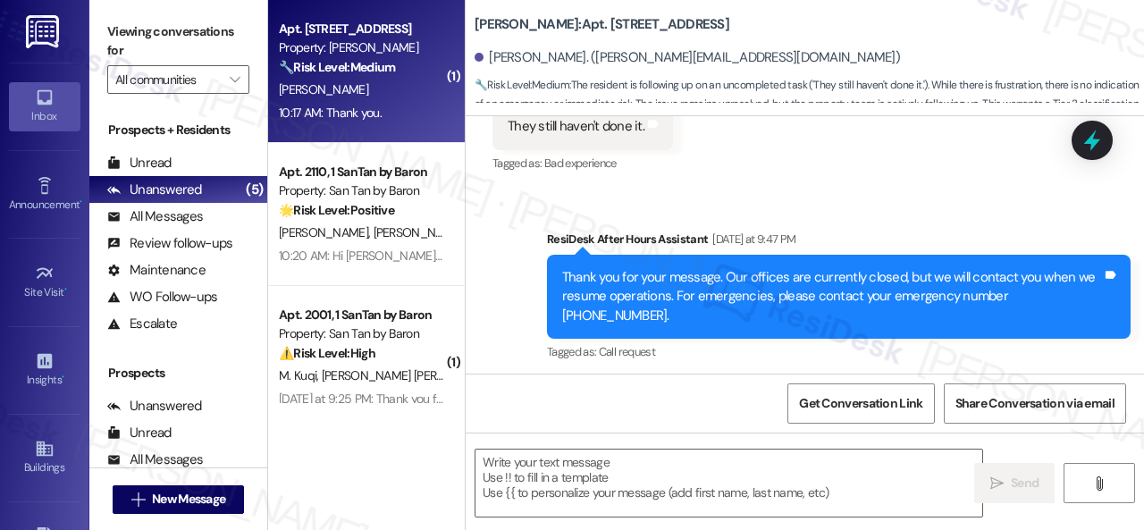
scroll to position [3862, 0]
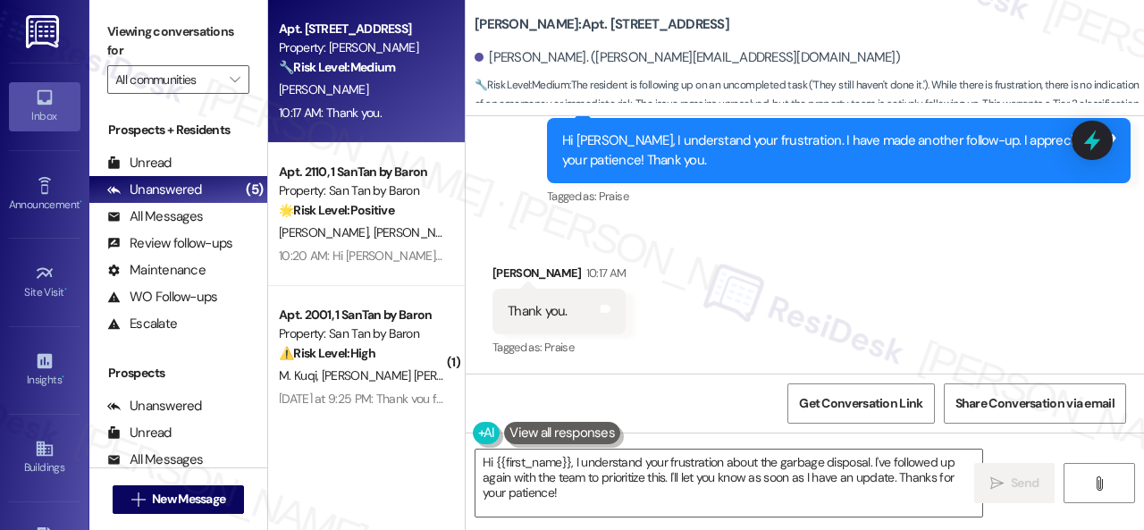
click at [1022, 291] on div "Received via SMS [PERSON_NAME] 10:17 AM Thank you. Tags and notes Tagged as: Pr…" at bounding box center [805, 298] width 678 height 151
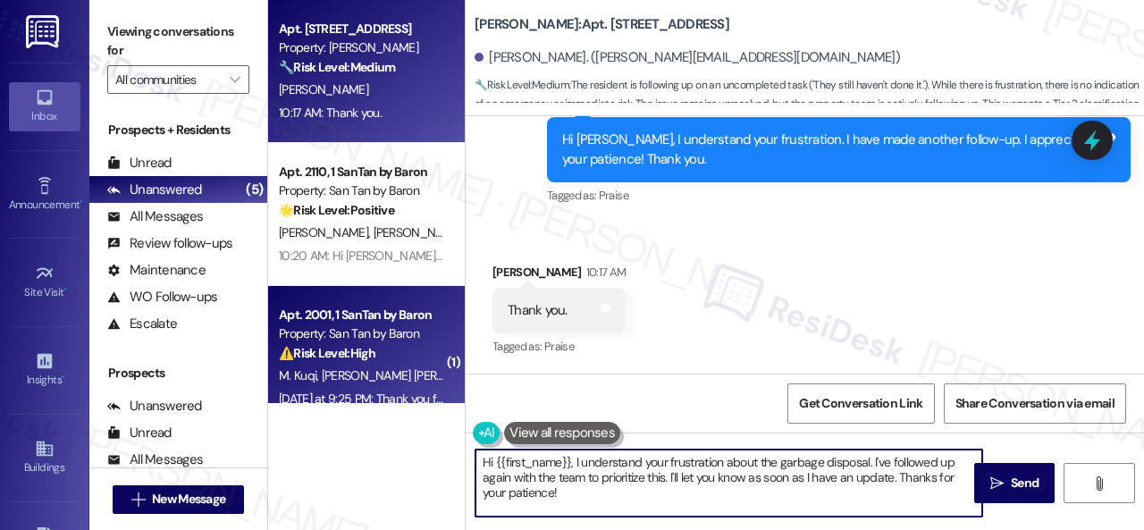
drag, startPoint x: 588, startPoint y: 500, endPoint x: 374, endPoint y: 399, distance: 237.0
click at [375, 407] on div "Apt. 250, 1 Merino Apts LLLP Property: [PERSON_NAME] 🔧 Risk Level: Medium The r…" at bounding box center [706, 265] width 876 height 530
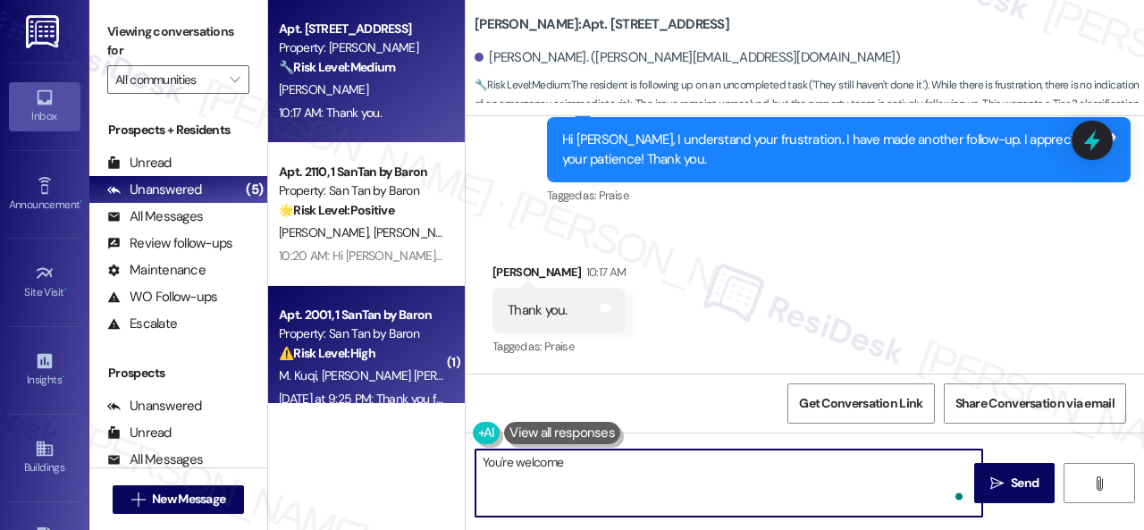
type textarea "You're welcome!"
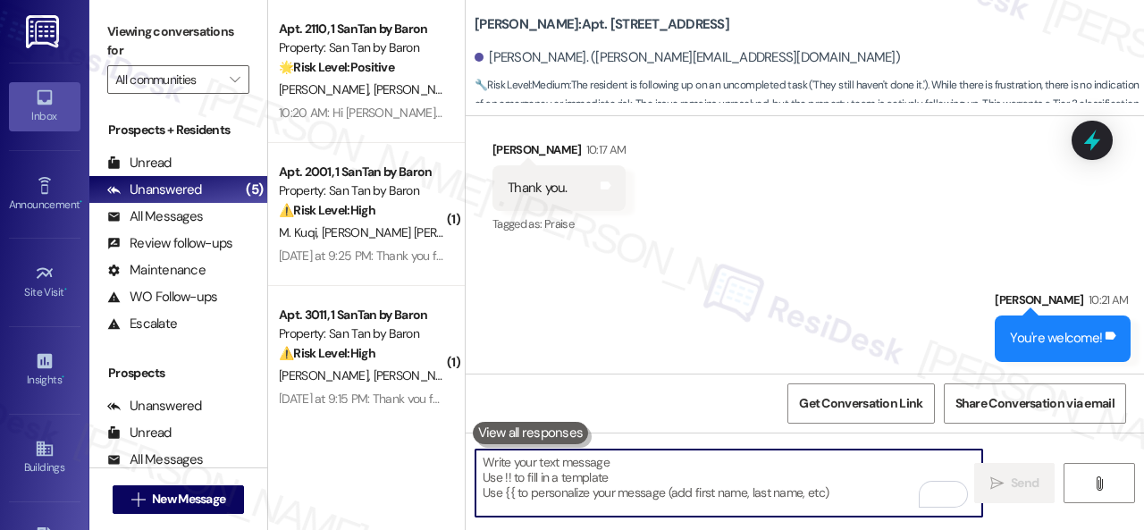
scroll to position [3987, 0]
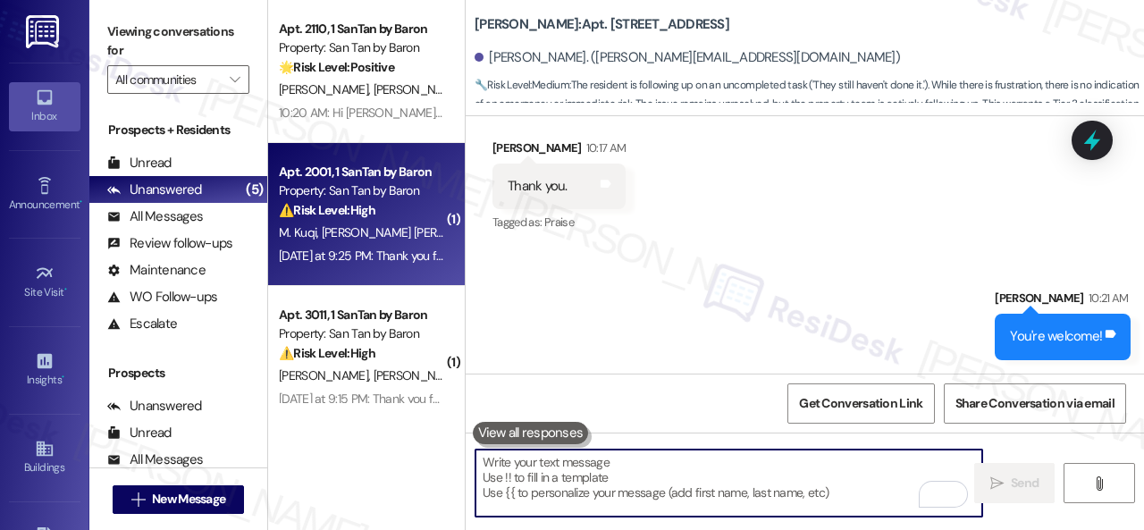
click at [387, 206] on div "⚠️ Risk Level: High The resident is questioning a monthly parking fee, which di…" at bounding box center [361, 210] width 165 height 19
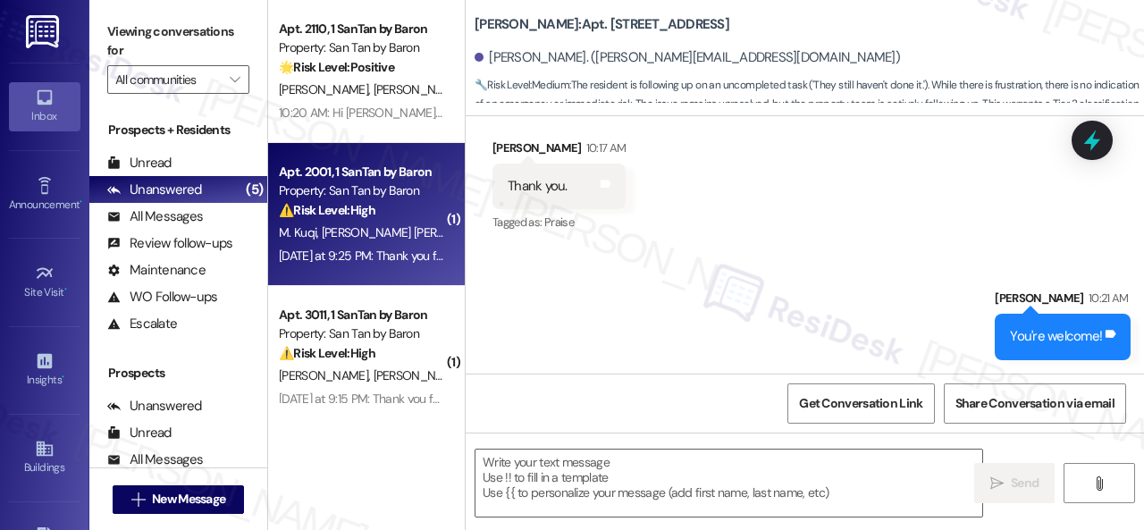
type textarea "Fetching suggested responses. Please feel free to read through the conversation…"
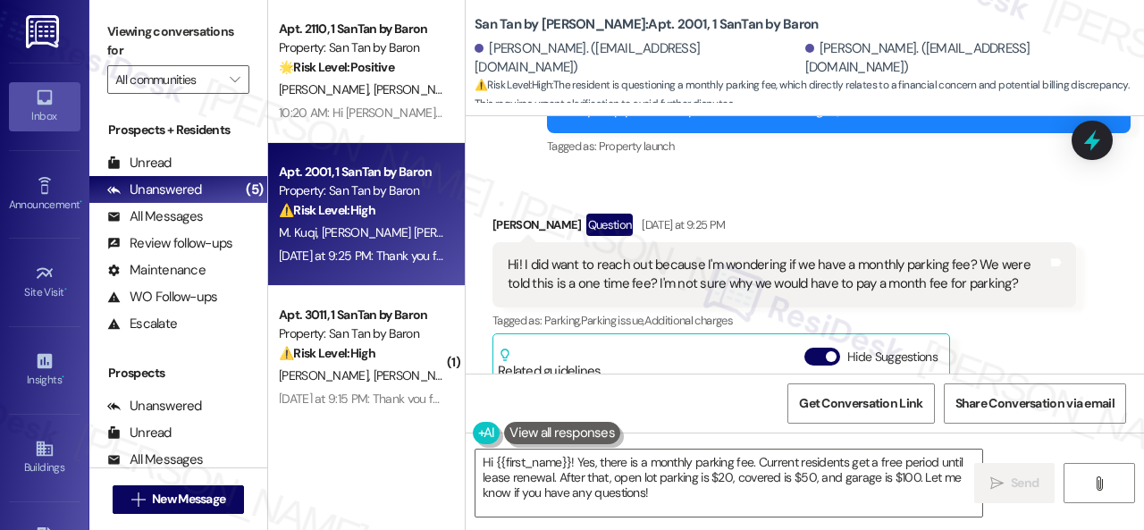
scroll to position [268, 0]
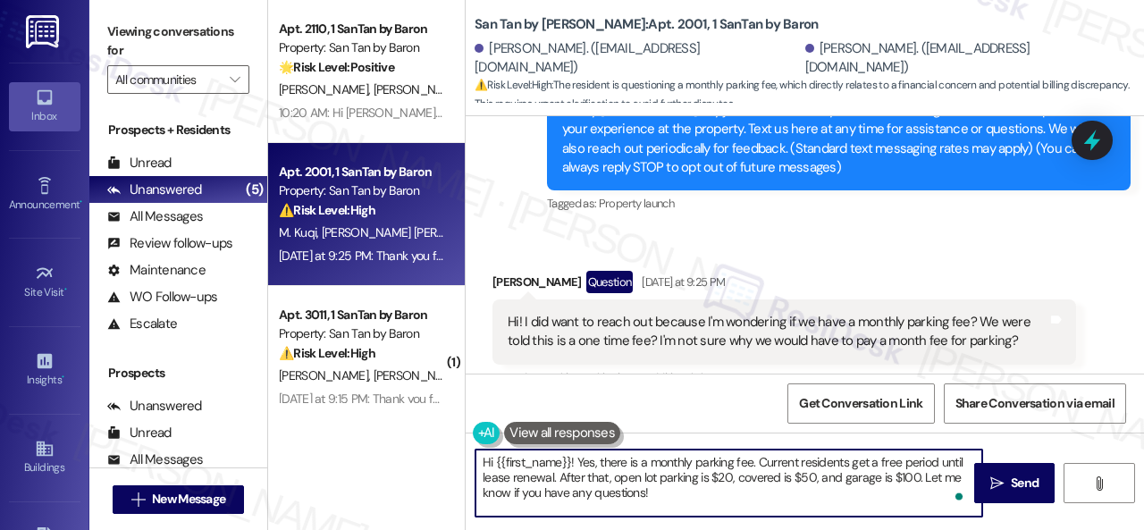
drag, startPoint x: 495, startPoint y: 456, endPoint x: 714, endPoint y: 508, distance: 225.2
click at [714, 508] on textarea "Hi {{first_name}}! Yes, there is a monthly parking fee. Current residents get a…" at bounding box center [728, 482] width 507 height 67
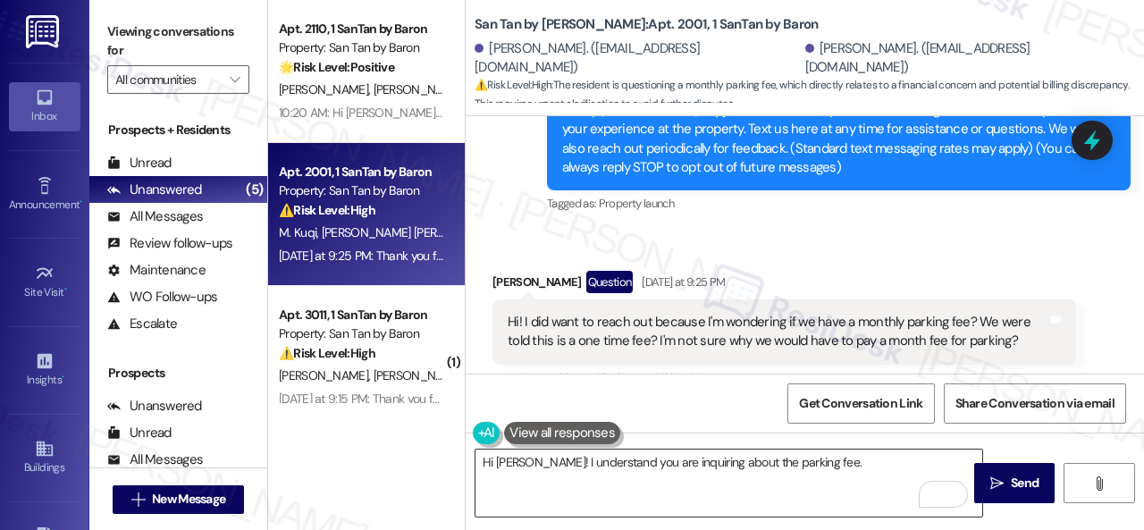
click at [879, 473] on textarea "Hi [PERSON_NAME]! I understand you are inquiring about the parking fee." at bounding box center [728, 482] width 507 height 67
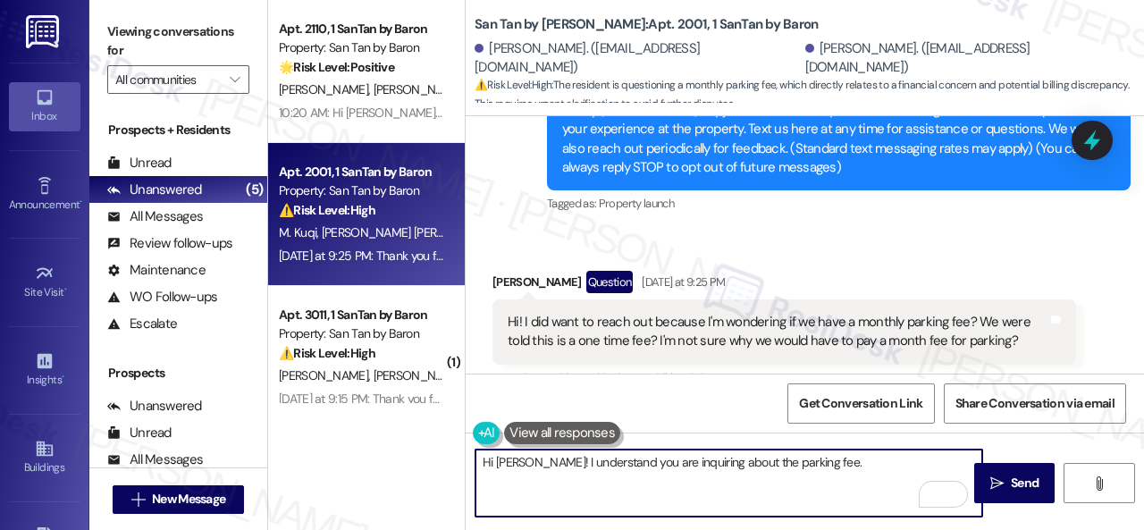
paste textarea "I will forward your inquiry to the site team and get back to you as soon as I r…"
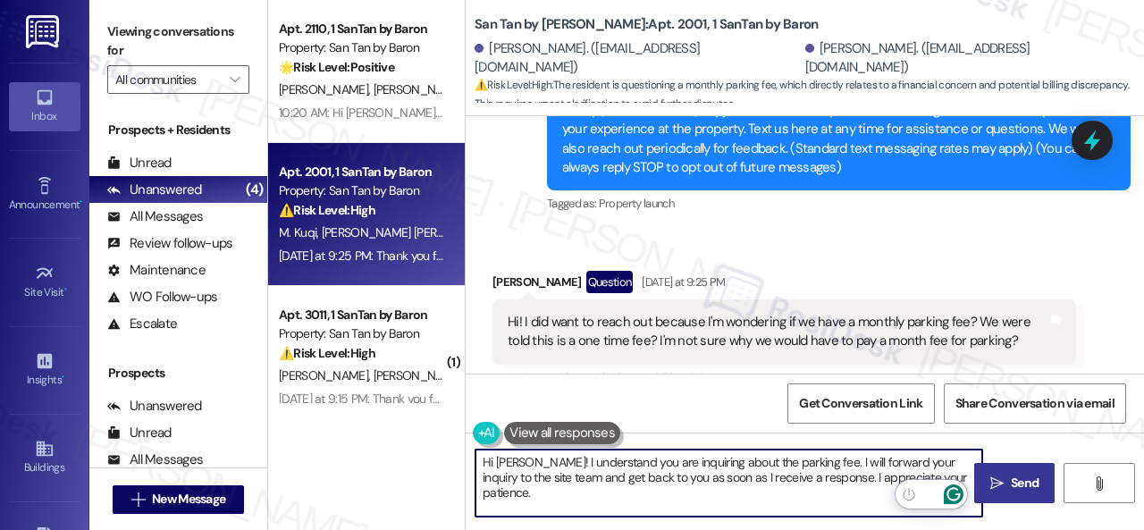
type textarea "Hi [PERSON_NAME]! I understand you are inquiring about the parking fee. I will …"
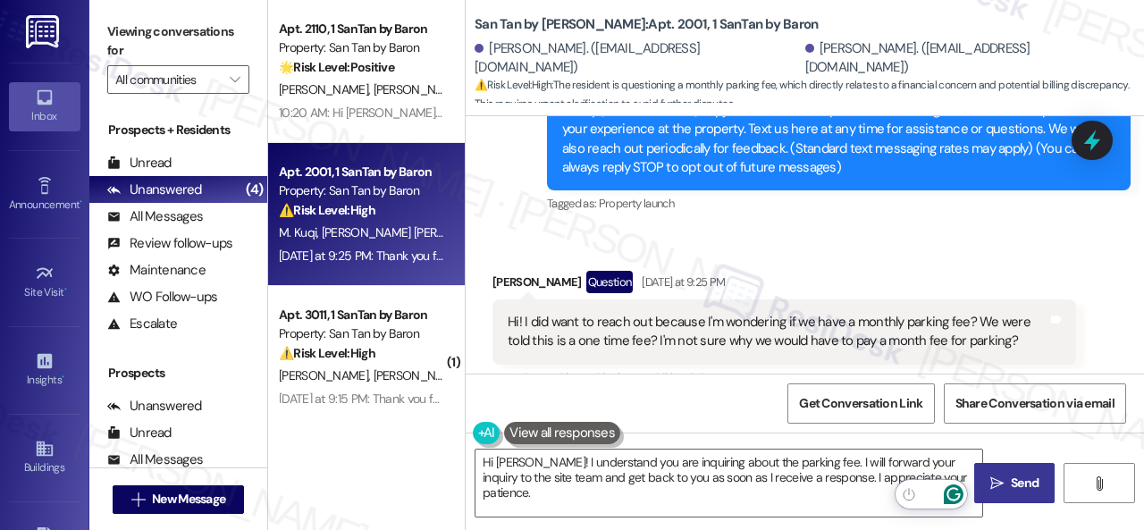
click at [1011, 491] on span "Send" at bounding box center [1025, 483] width 28 height 19
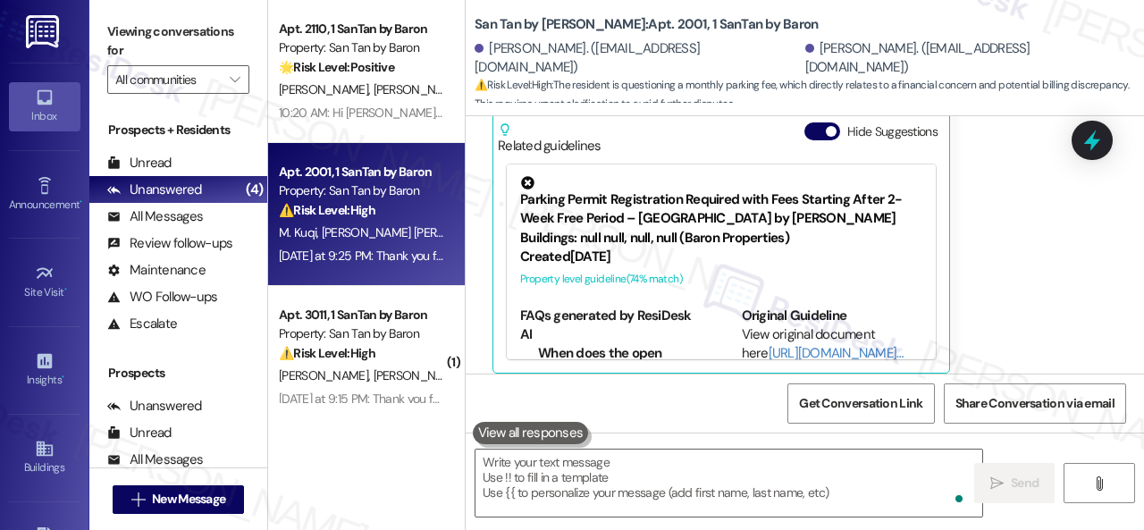
scroll to position [563, 0]
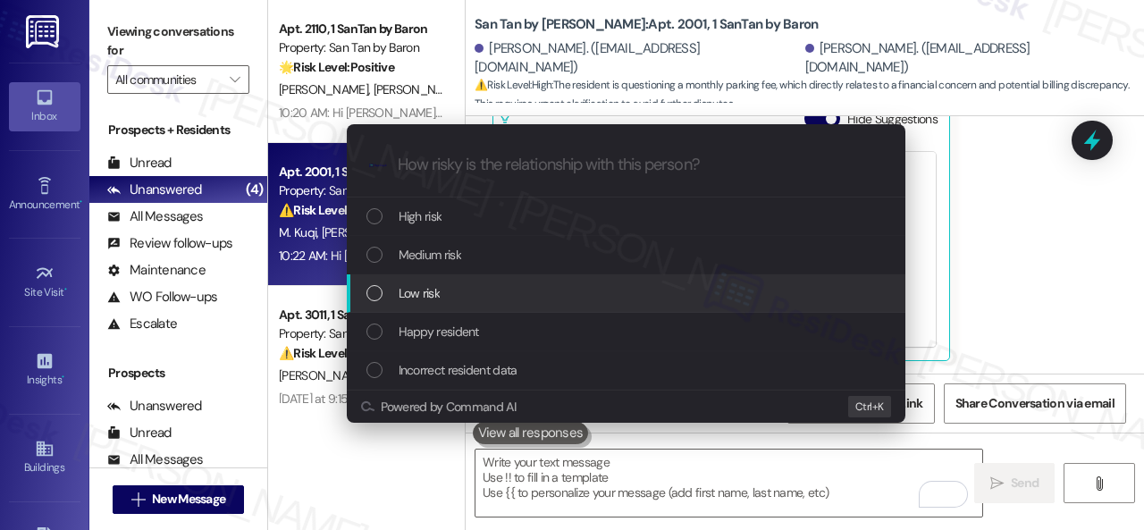
click at [416, 290] on span "Low risk" at bounding box center [419, 293] width 41 height 20
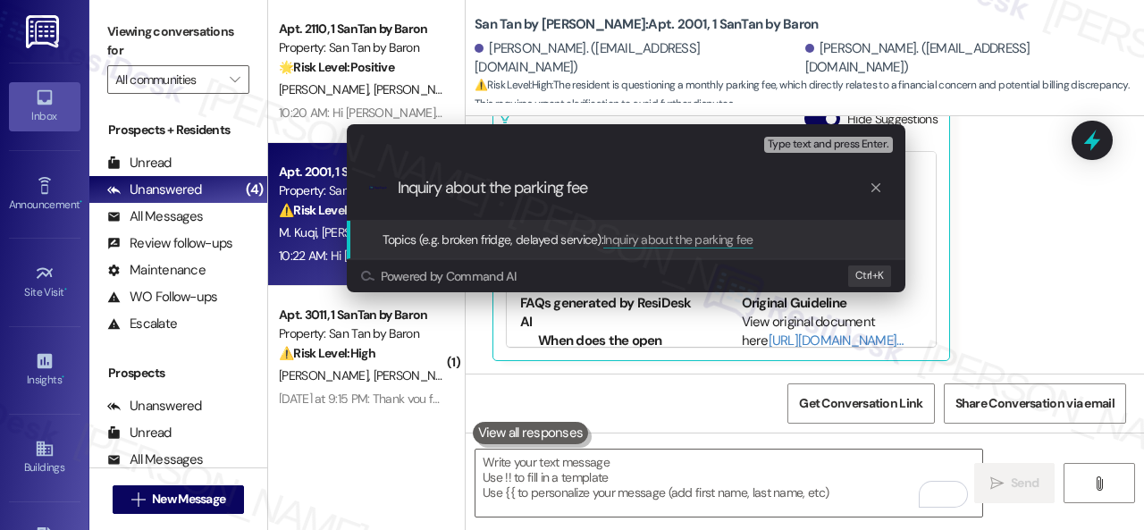
type input "Inquiry about the parking fee."
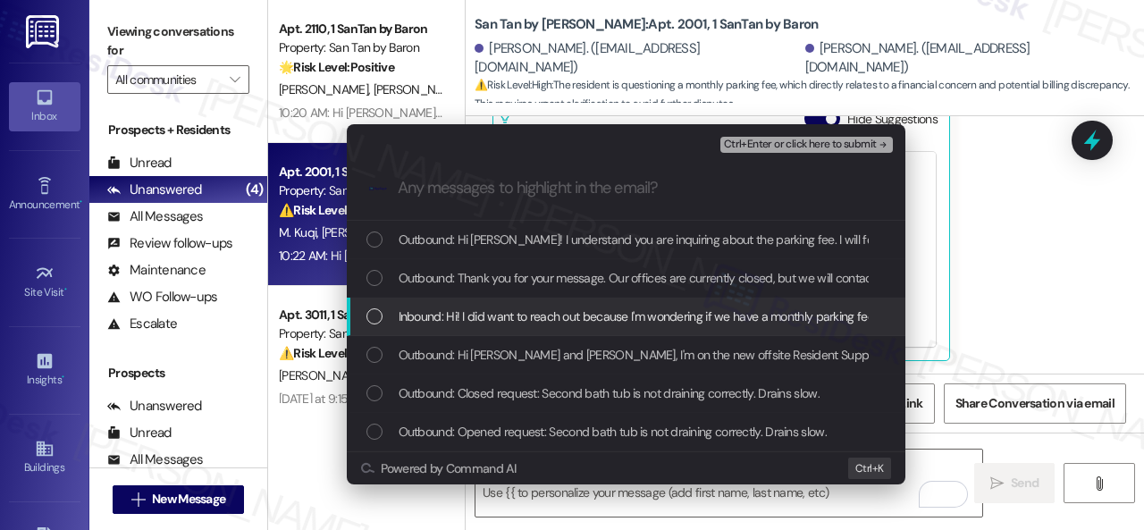
click at [499, 312] on span "Inbound: Hi! I did want to reach out because I'm wondering if we have a monthly…" at bounding box center [900, 316] width 1003 height 20
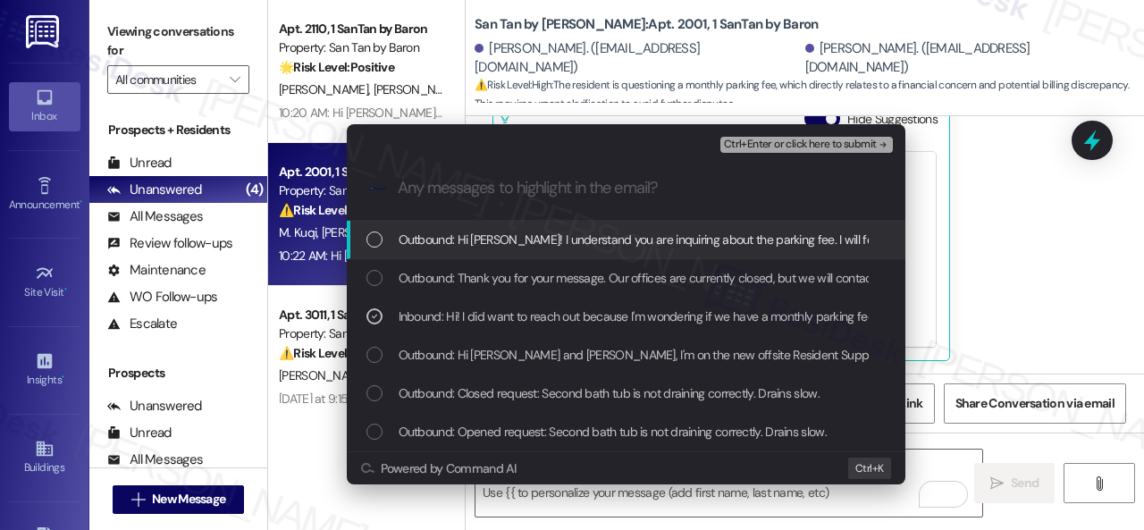
click at [775, 147] on span "Ctrl+Enter or click here to submit" at bounding box center [800, 144] width 153 height 13
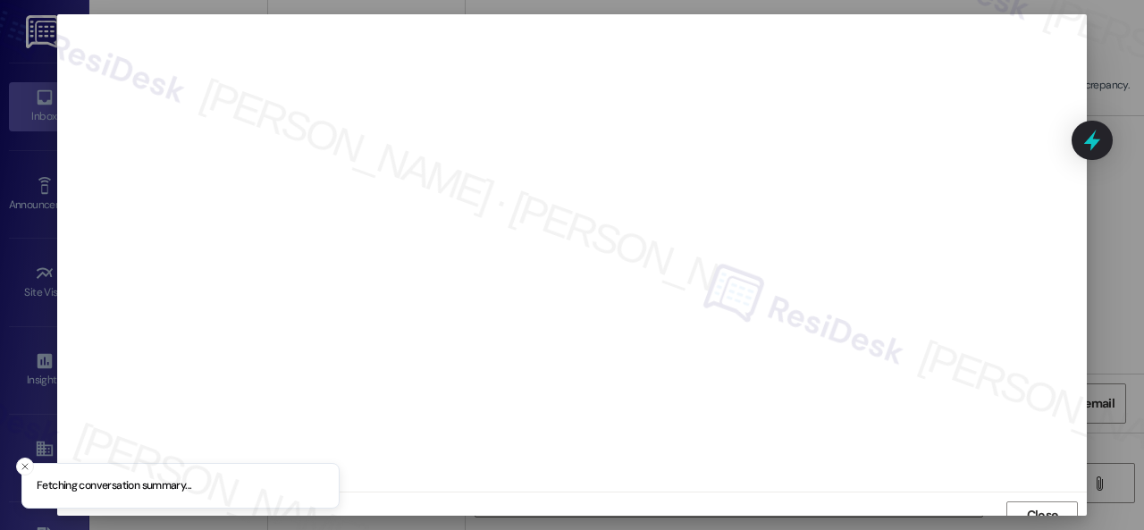
scroll to position [13, 0]
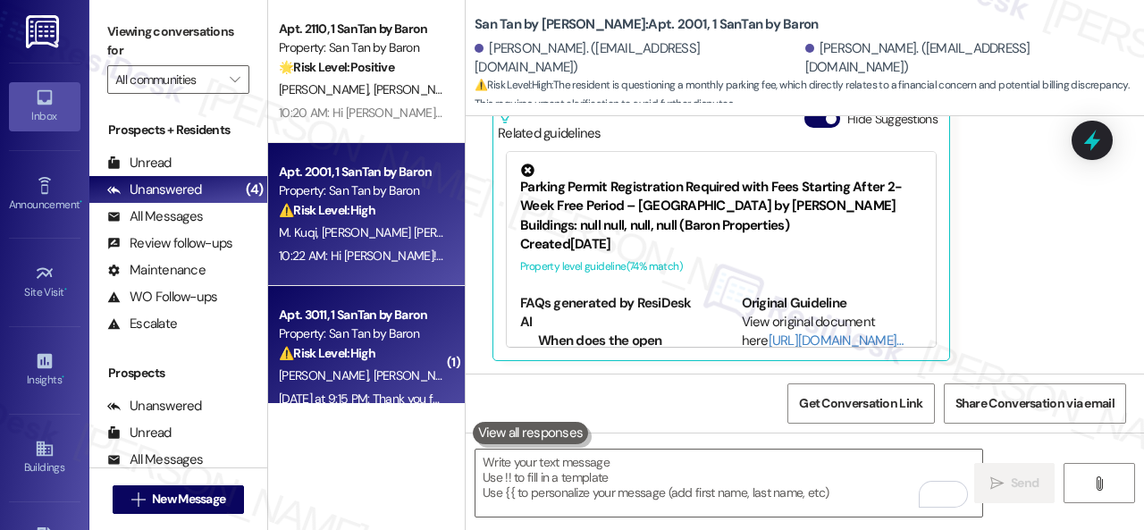
click at [400, 374] on div "[PERSON_NAME] [PERSON_NAME]" at bounding box center [361, 376] width 169 height 22
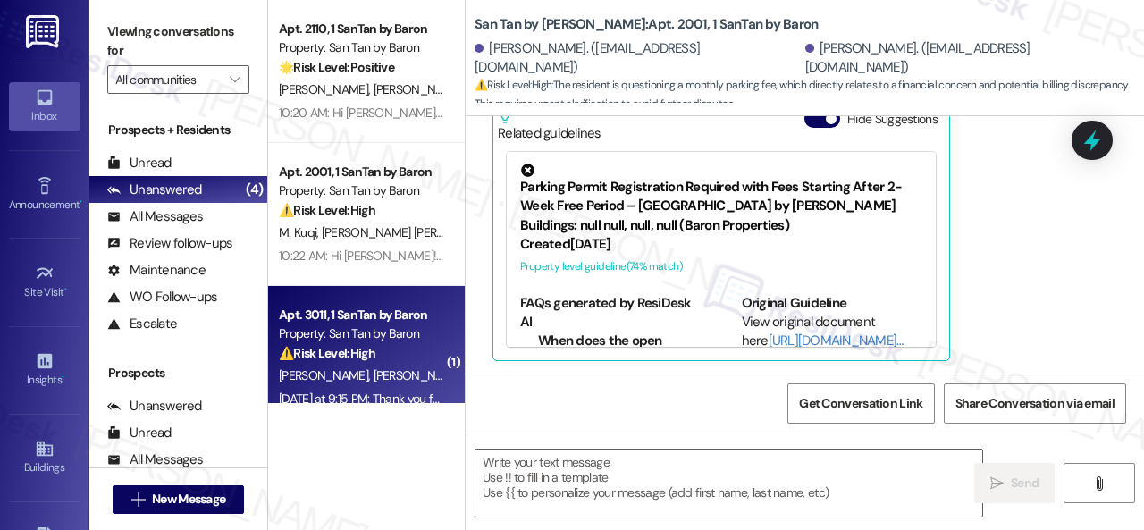
type textarea "Fetching suggested responses. Please feel free to read through the conversation…"
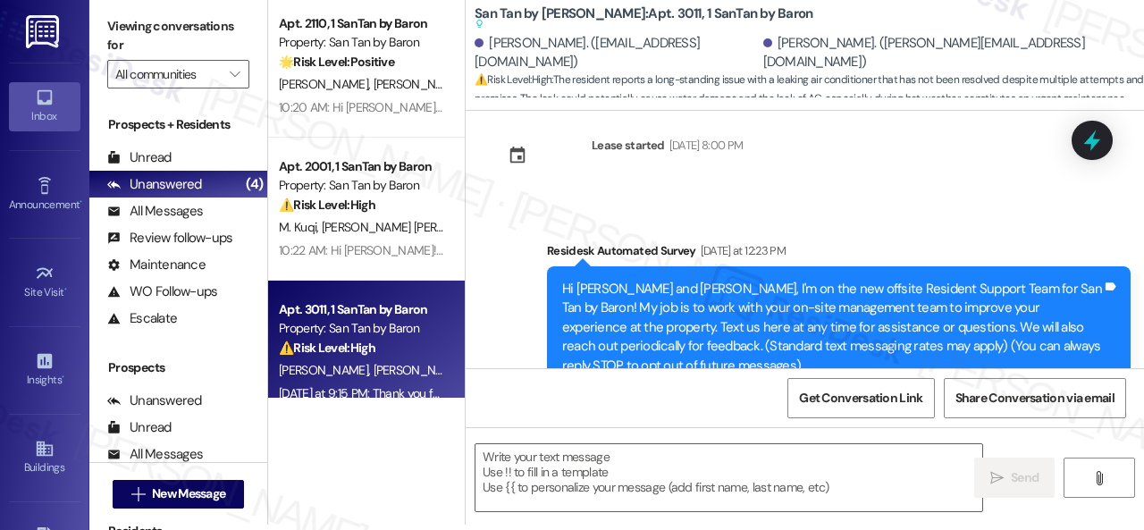
scroll to position [0, 0]
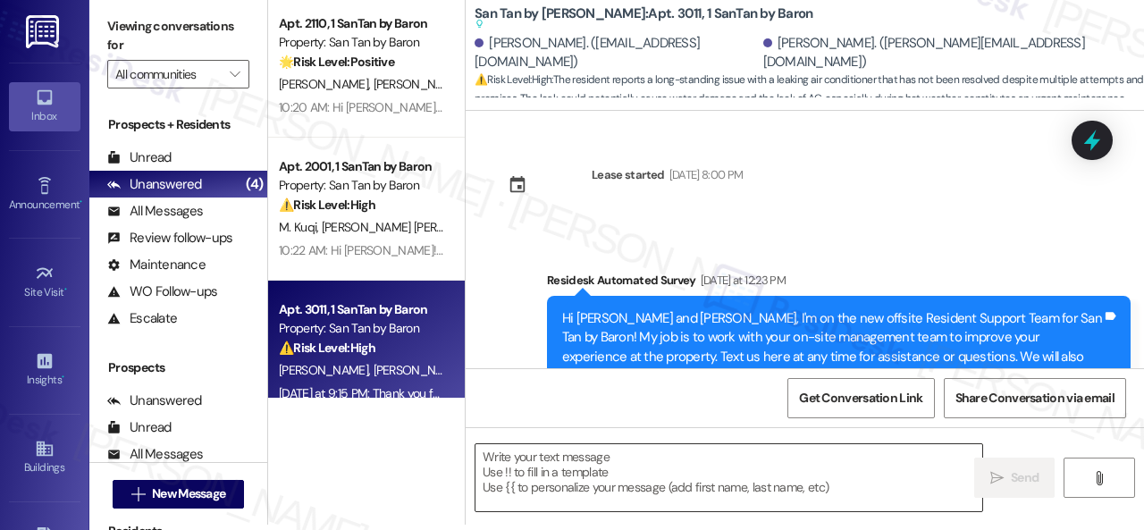
click at [549, 474] on textarea at bounding box center [728, 477] width 507 height 67
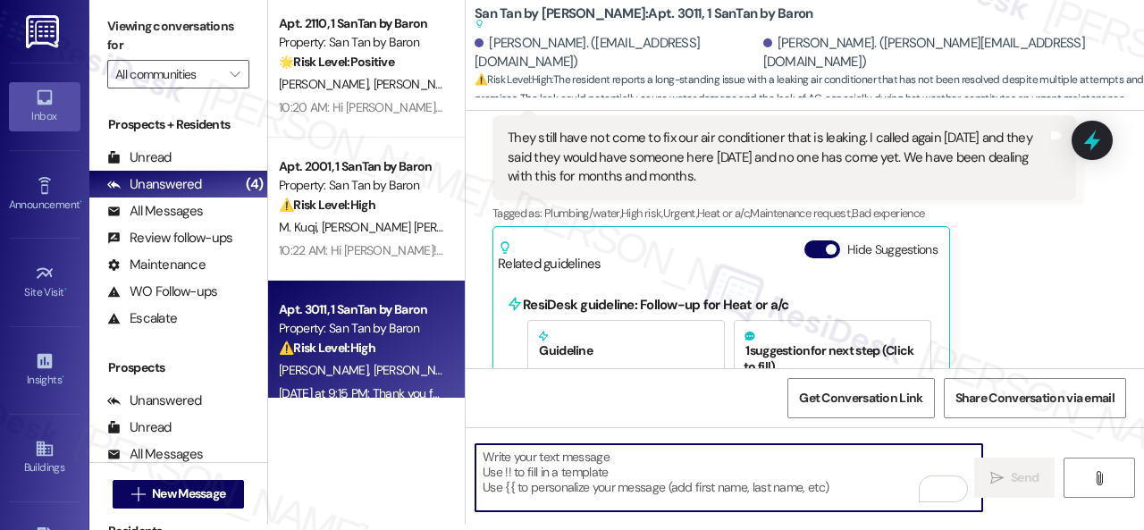
scroll to position [357, 0]
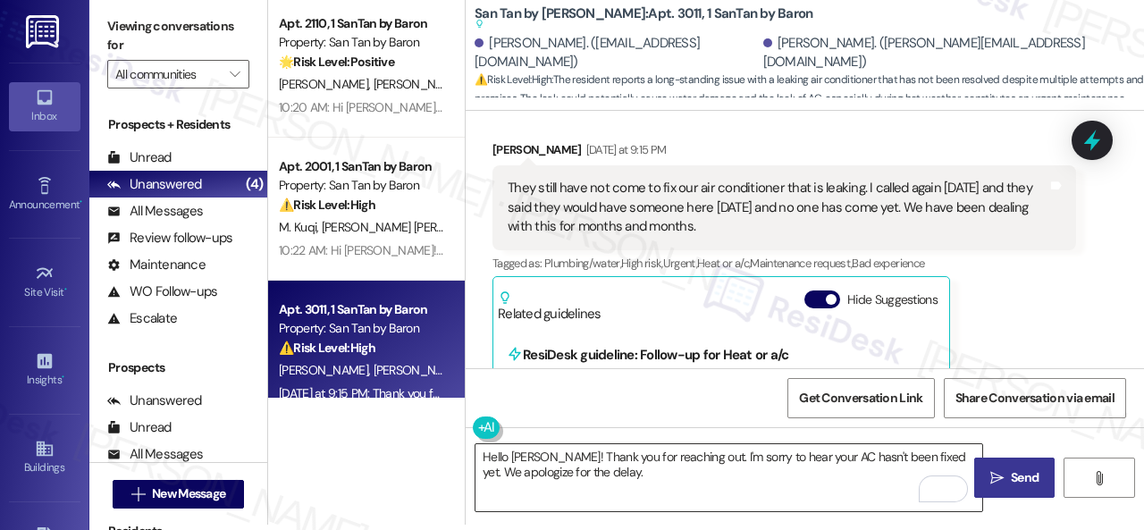
click at [877, 481] on textarea "Hello [PERSON_NAME]! Thank you for reaching out. I'm sorry to hear your AC hasn…" at bounding box center [728, 477] width 507 height 67
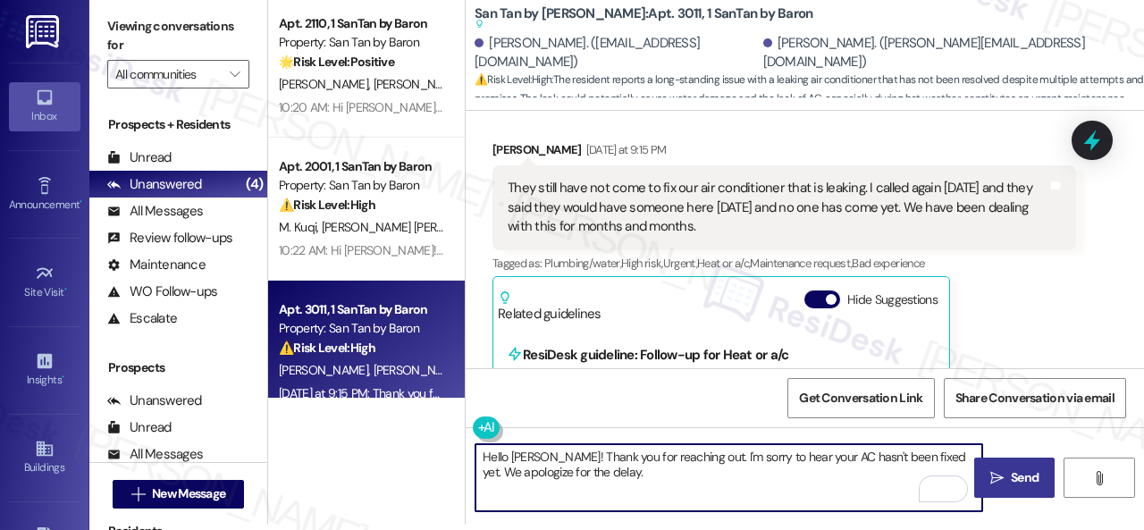
paste textarea "Do you have a maintenance request for the issue? If so, is the work order still…"
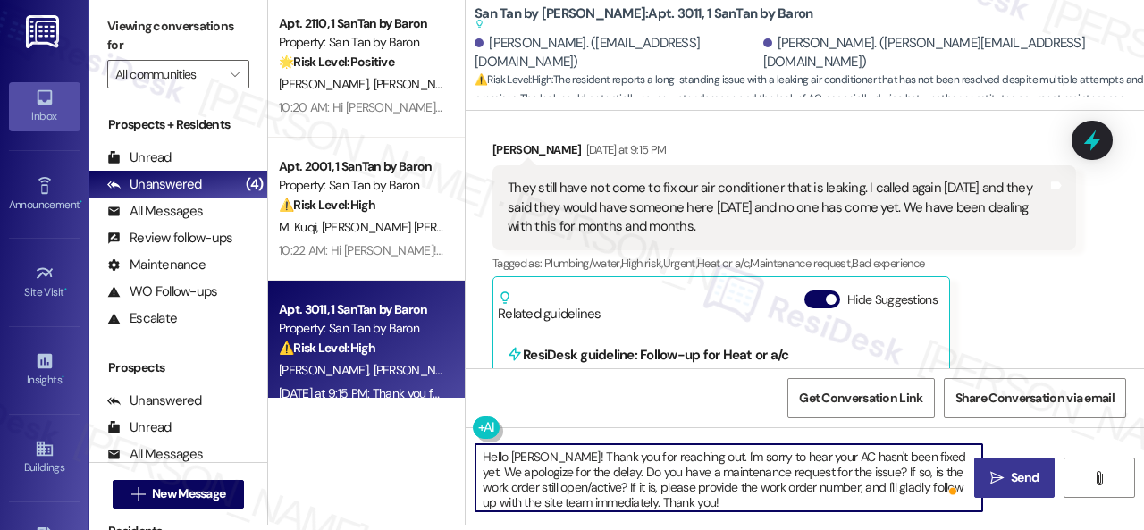
type textarea "Hello [PERSON_NAME]! Thank you for reaching out. I'm sorry to hear your AC hasn…"
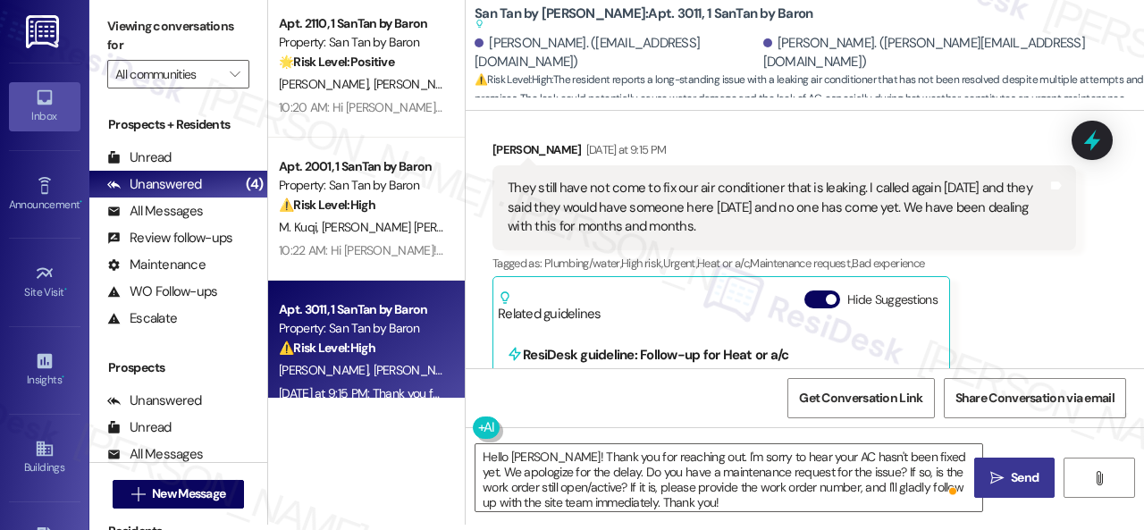
click at [1019, 482] on span "Send" at bounding box center [1025, 477] width 28 height 19
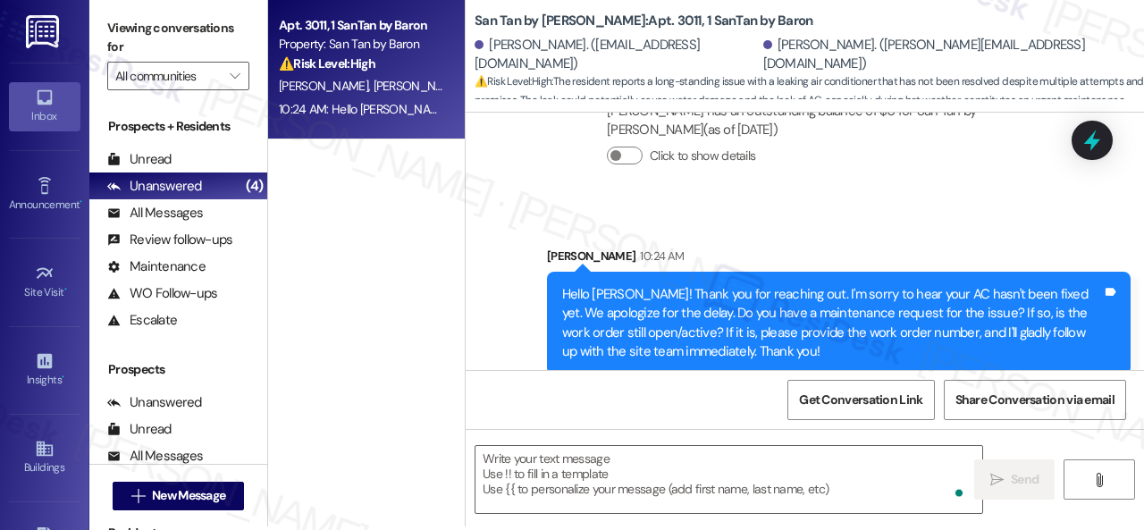
scroll to position [5, 0]
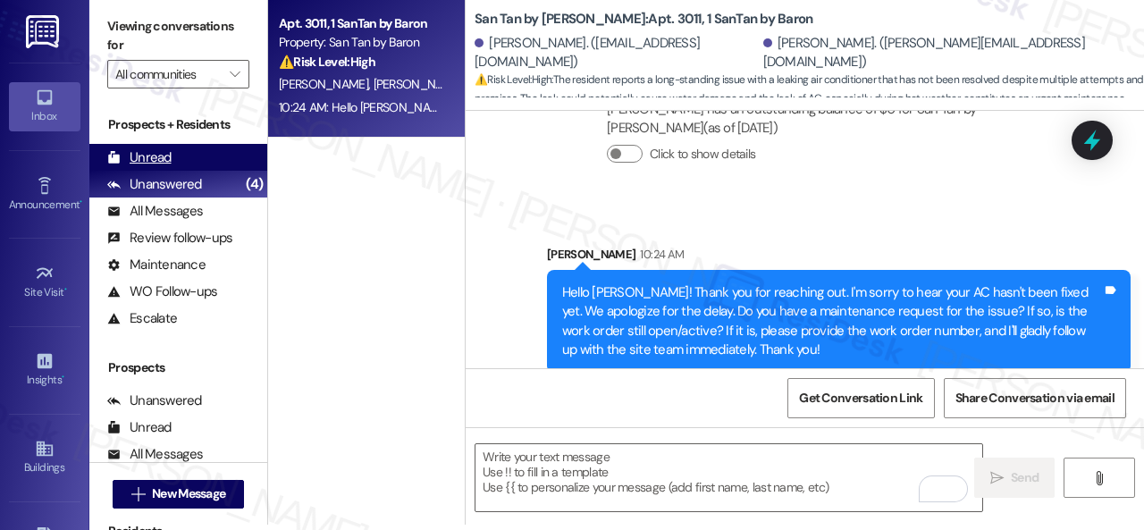
click at [152, 158] on div "Unread" at bounding box center [139, 157] width 64 height 19
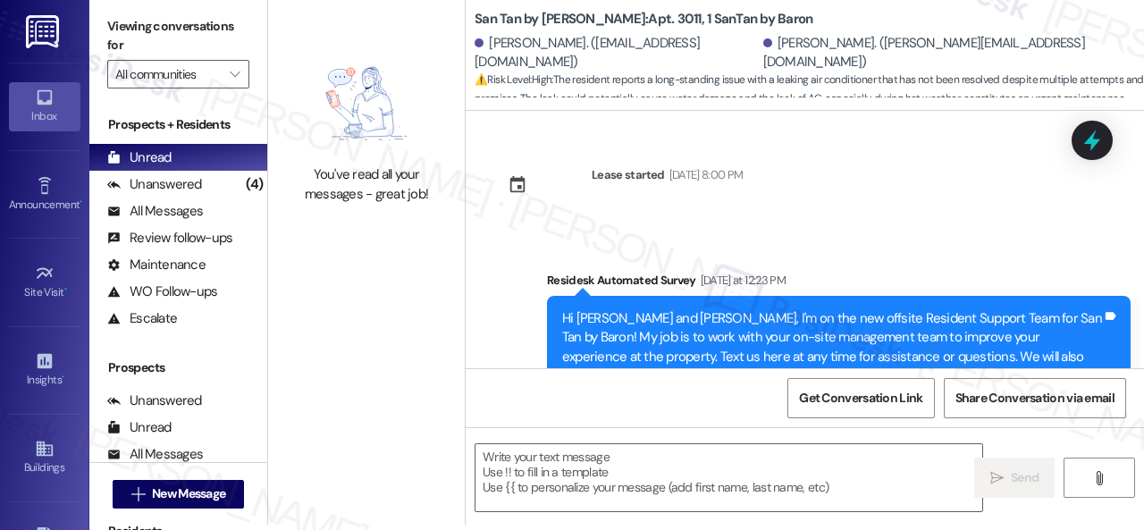
scroll to position [0, 0]
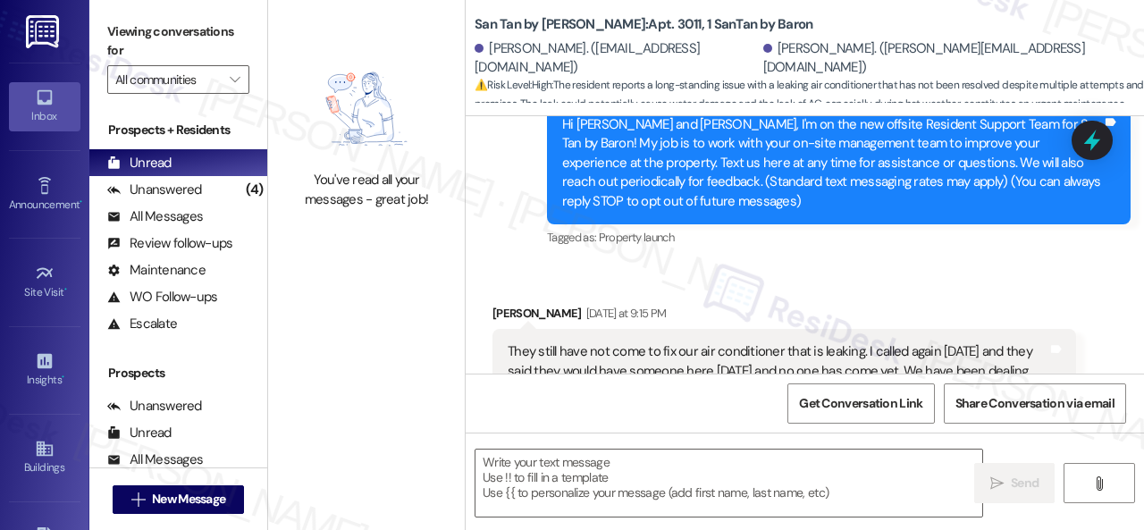
type textarea "Fetching suggested responses. Please feel free to read through the conversation…"
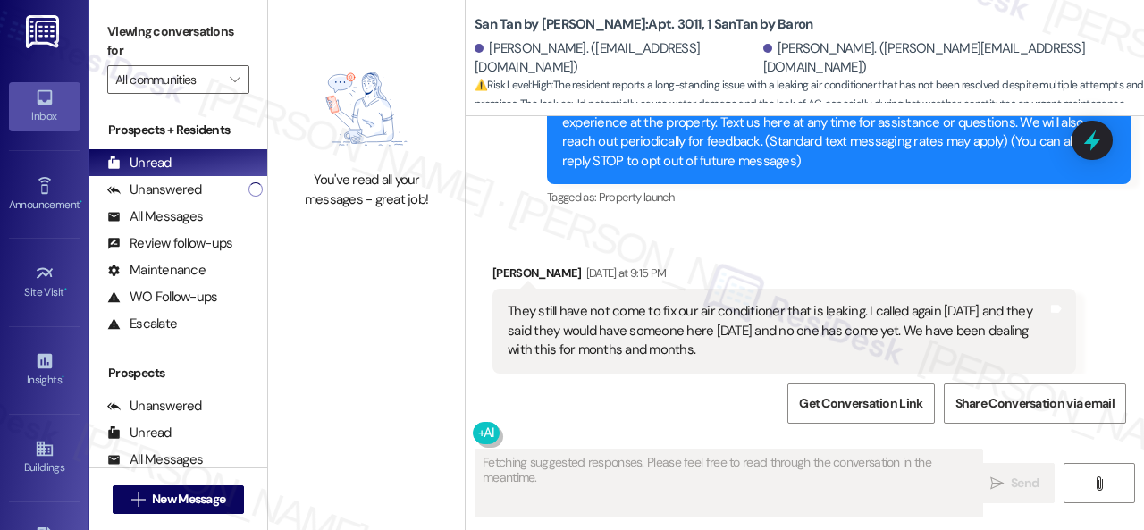
scroll to position [279, 0]
